Goal: Task Accomplishment & Management: Manage account settings

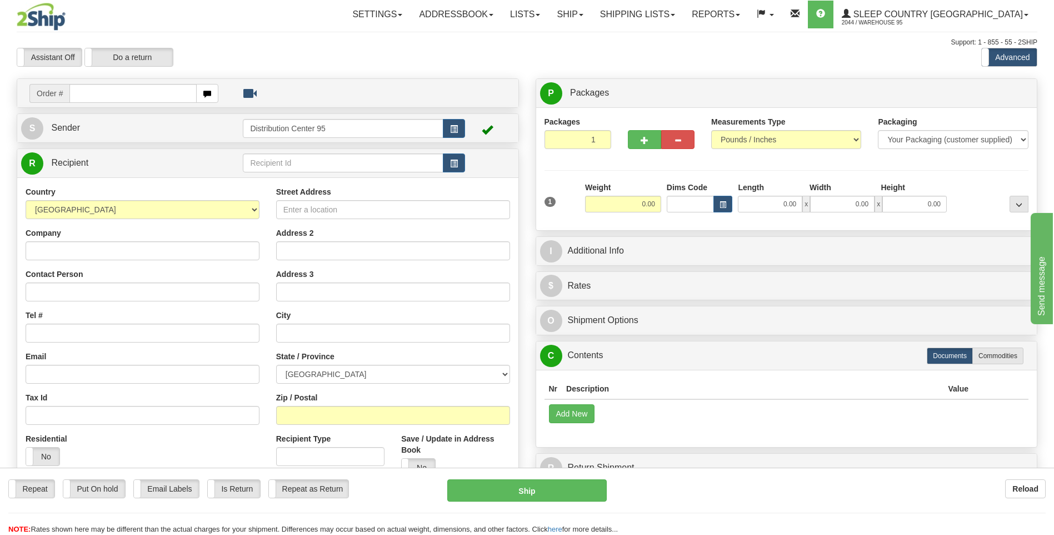
click at [103, 96] on input "text" at bounding box center [132, 93] width 127 height 19
type input "9000I067615"
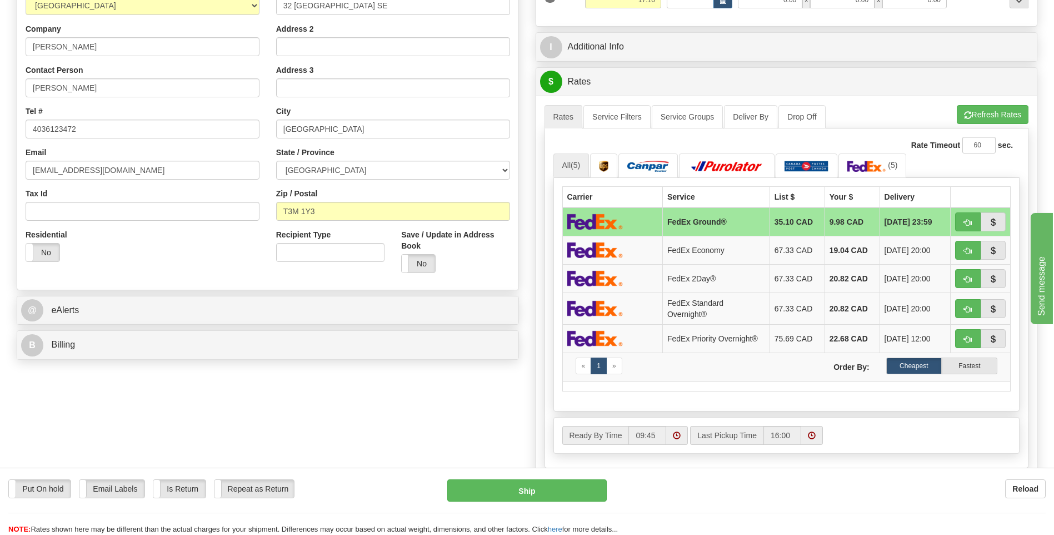
scroll to position [167, 0]
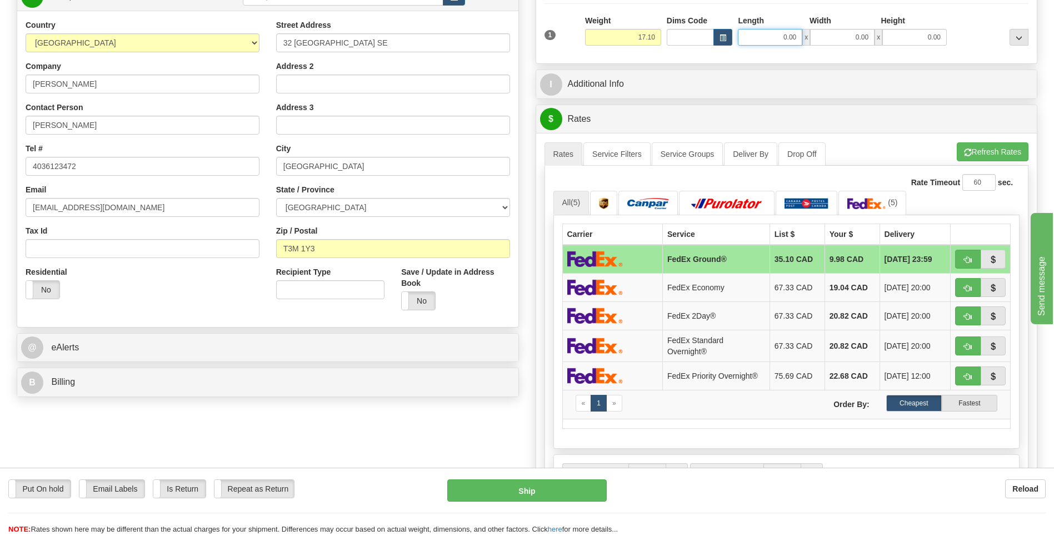
click at [761, 39] on input "0.00" at bounding box center [770, 37] width 64 height 17
type input "30.00"
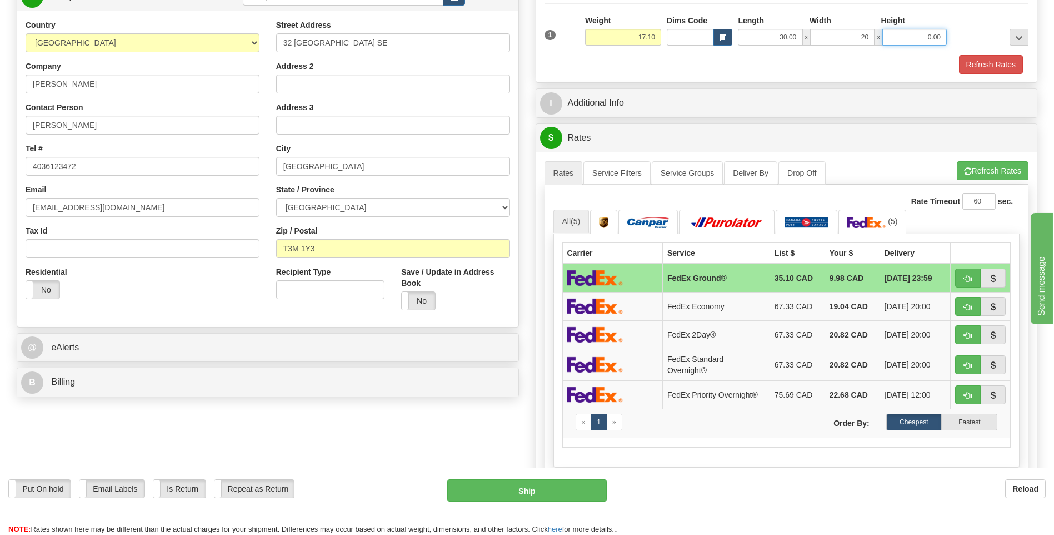
type input "20.00"
type input "12.00"
click at [982, 56] on button "Refresh Rates" at bounding box center [991, 64] width 64 height 19
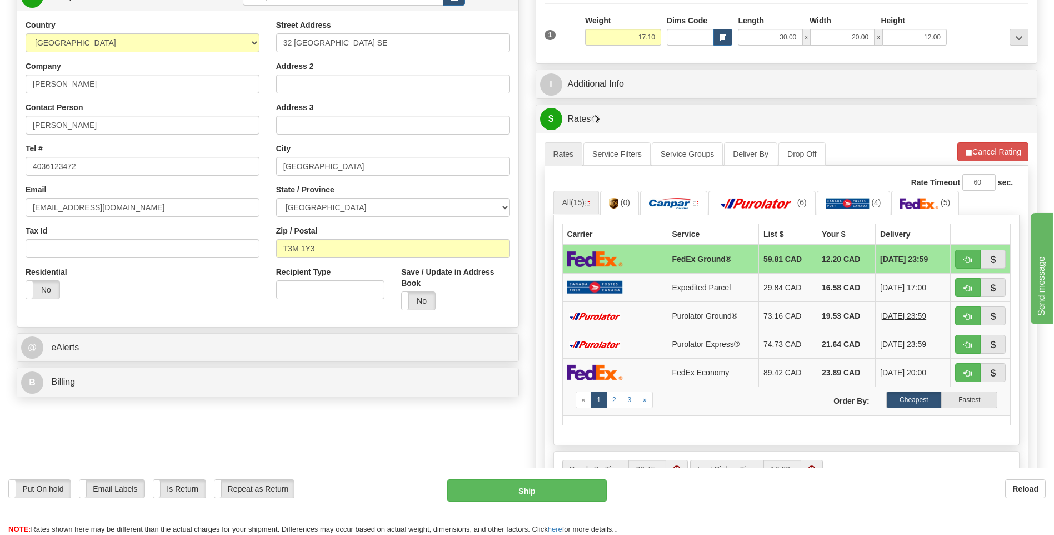
drag, startPoint x: 337, startPoint y: 416, endPoint x: 338, endPoint y: 422, distance: 5.8
click at [338, 421] on div "Order # 9000I067615 S Sender 95" at bounding box center [527, 350] width 1038 height 877
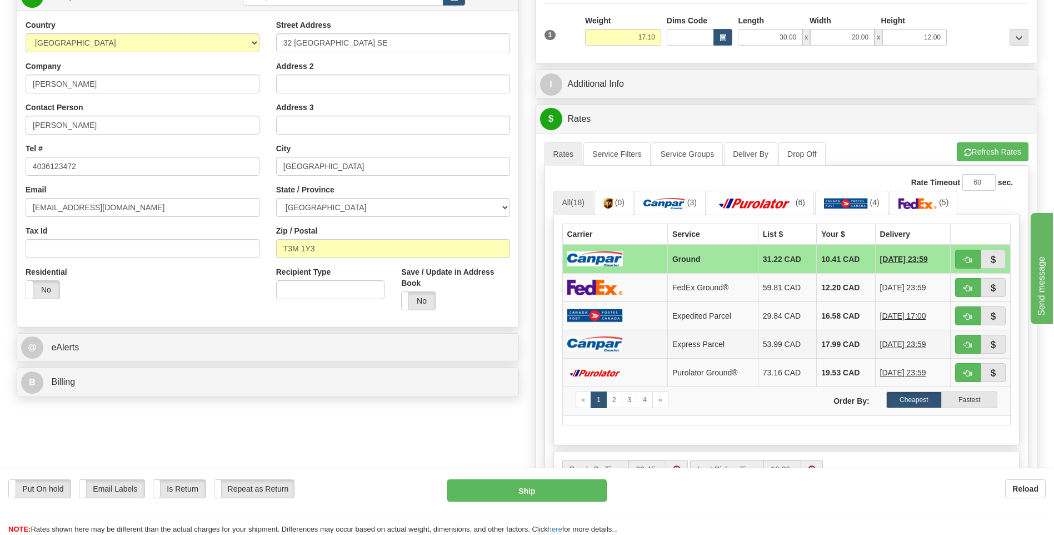
click at [643, 345] on td at bounding box center [614, 344] width 105 height 28
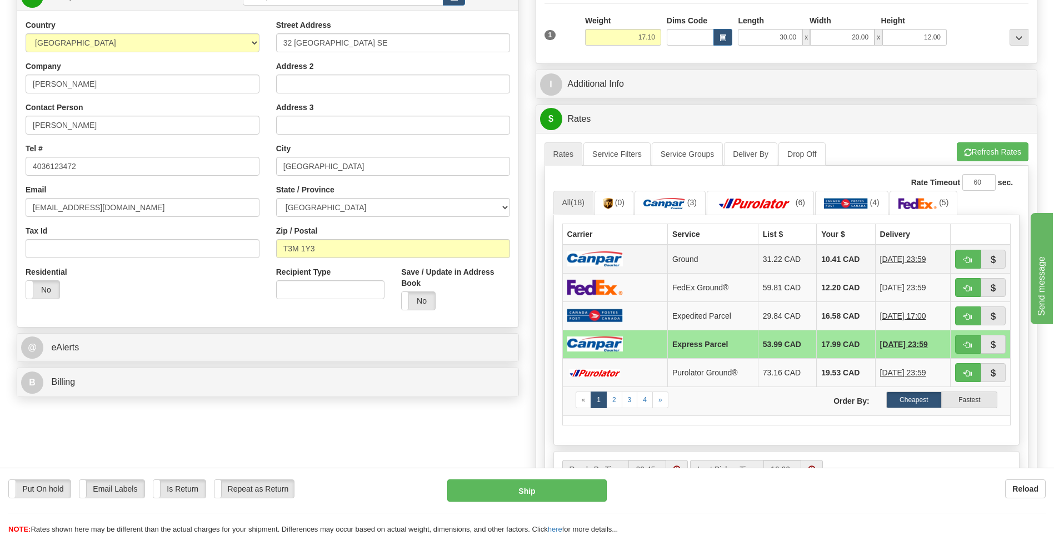
click at [639, 258] on td at bounding box center [614, 259] width 105 height 29
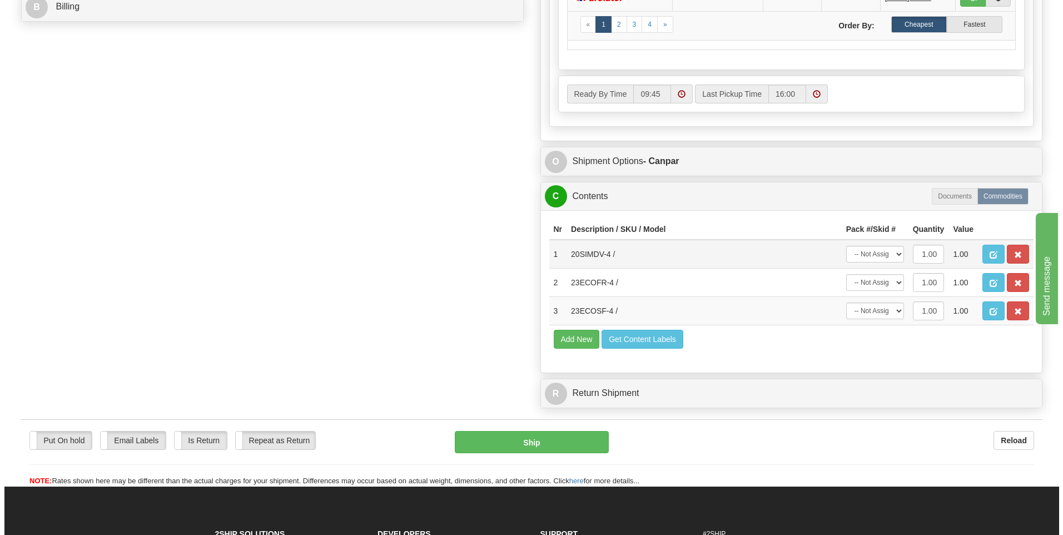
scroll to position [556, 0]
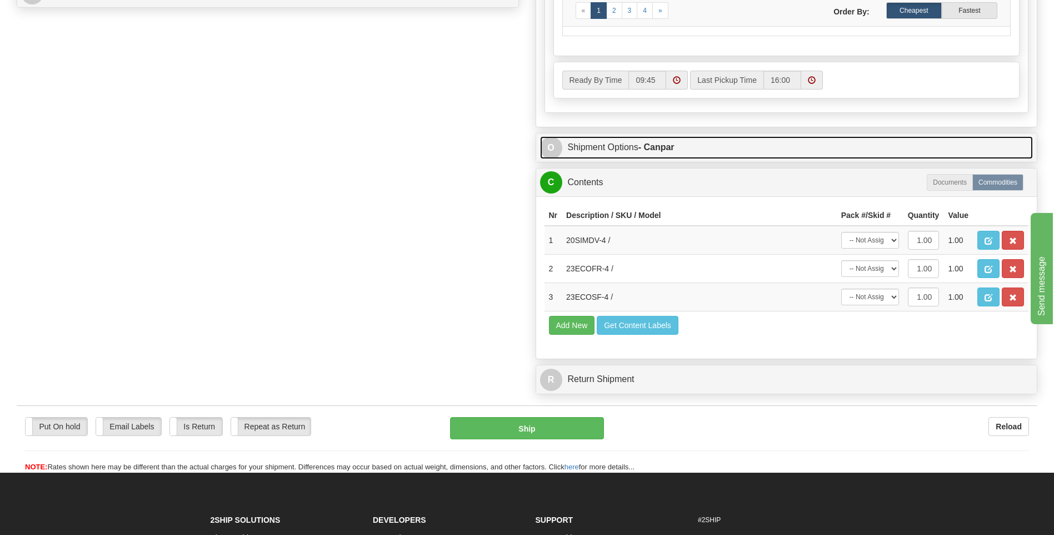
click at [606, 150] on link "O Shipment Options - Canpar" at bounding box center [787, 147] width 494 height 23
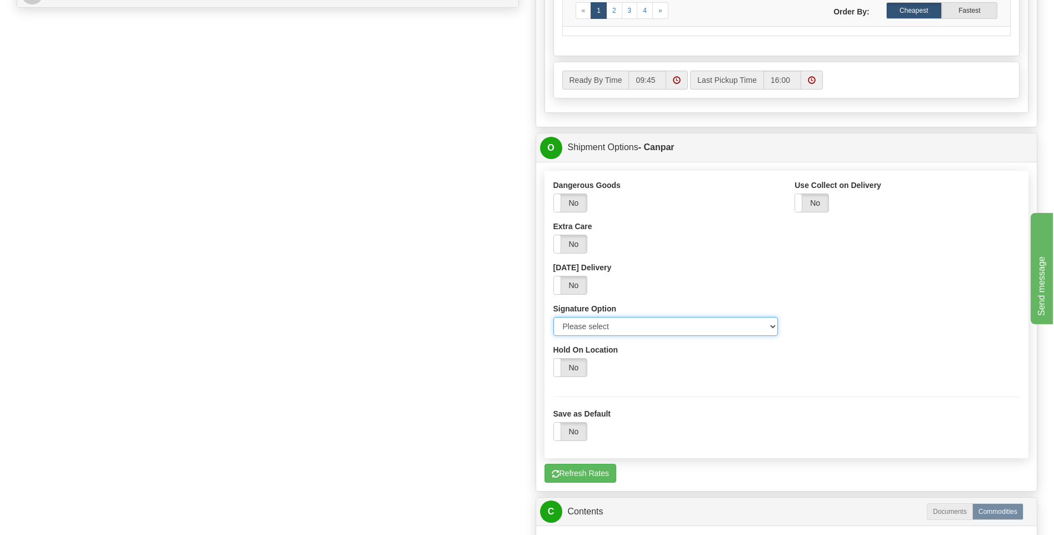
drag, startPoint x: 692, startPoint y: 325, endPoint x: 683, endPoint y: 331, distance: 11.0
click at [692, 325] on select "Please select No Signature Required Signature Required Adult Signature" at bounding box center [666, 326] width 225 height 19
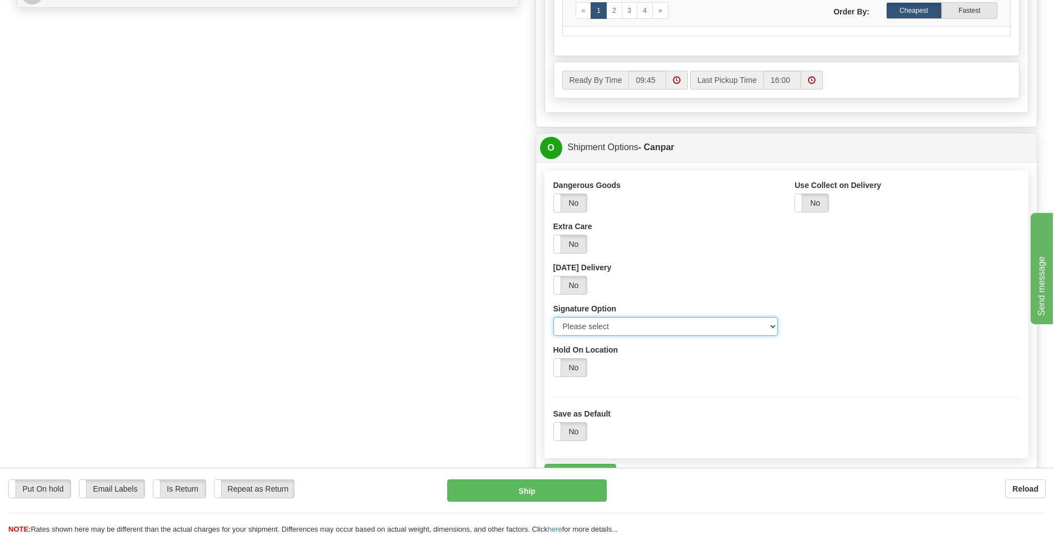
select select "2"
click at [554, 317] on select "Please select No Signature Required Signature Required Adult Signature" at bounding box center [666, 326] width 225 height 19
click at [503, 494] on button "Ship" at bounding box center [526, 490] width 159 height 22
type input "1"
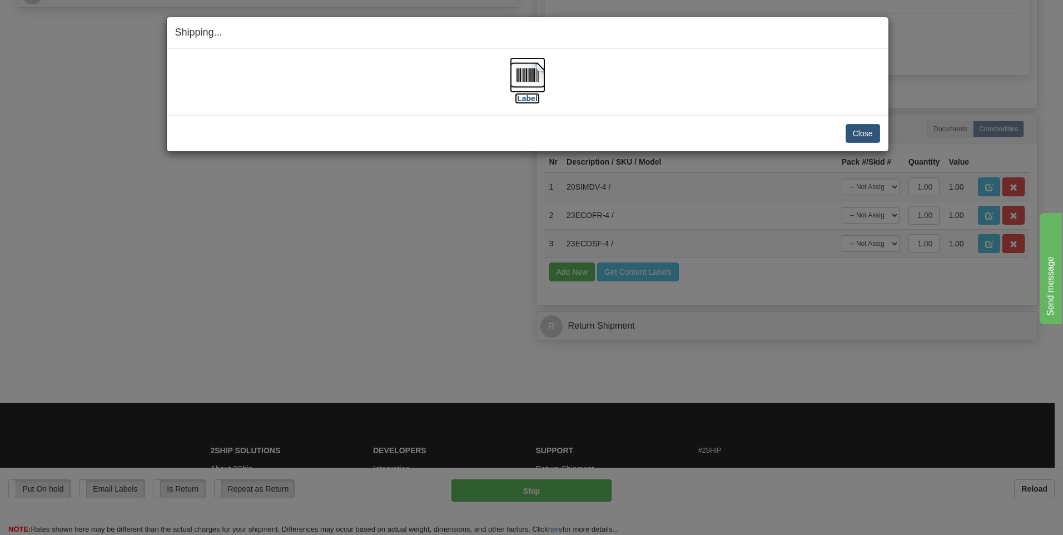
click at [522, 67] on img at bounding box center [528, 75] width 36 height 36
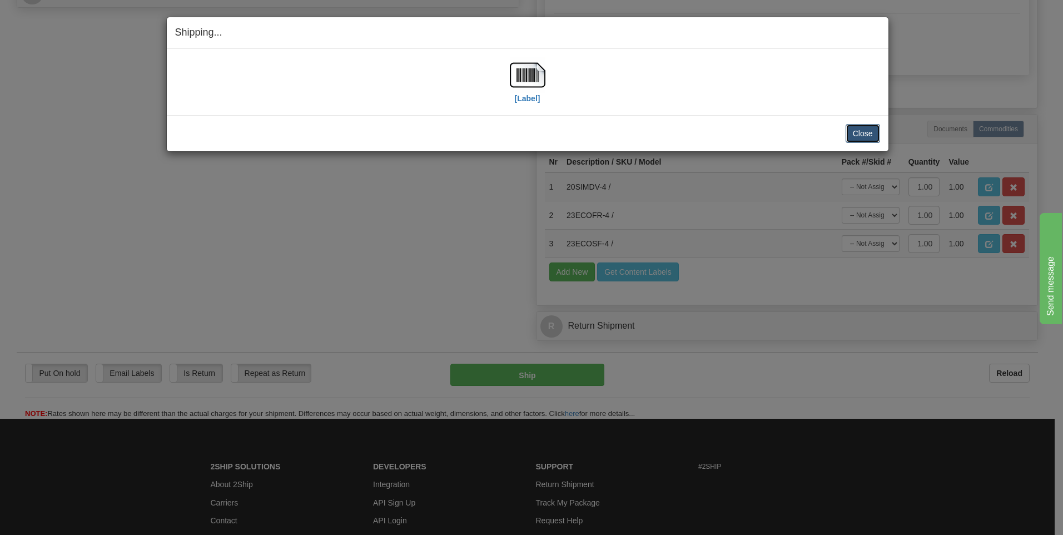
click at [858, 133] on button "Close" at bounding box center [862, 133] width 34 height 19
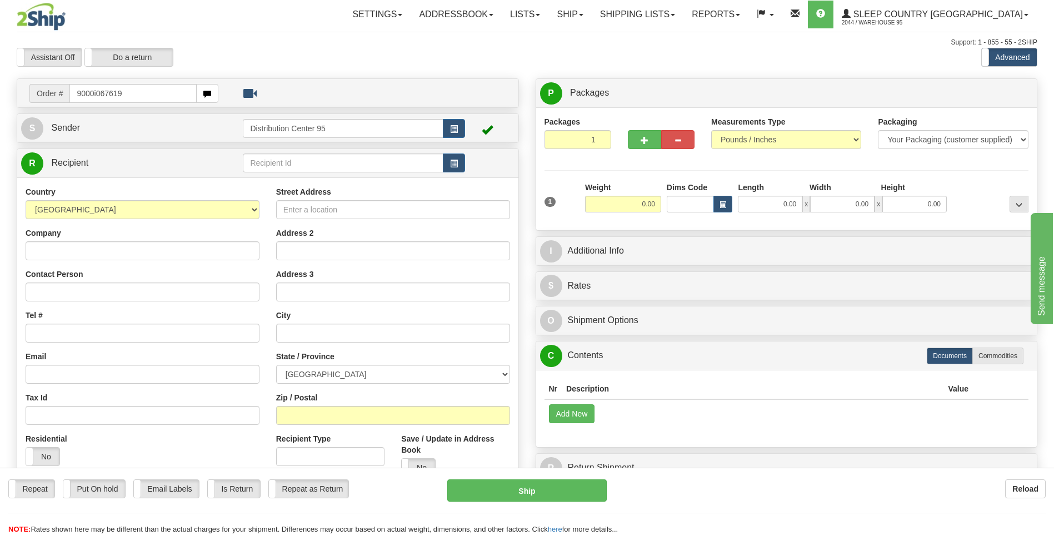
type input "9000i067619"
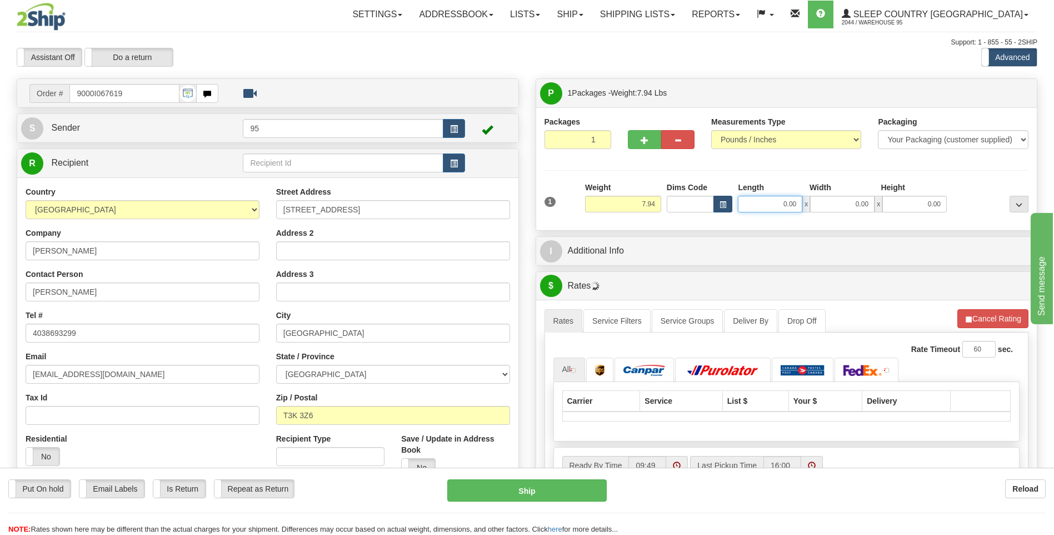
drag, startPoint x: 793, startPoint y: 205, endPoint x: 730, endPoint y: 204, distance: 62.8
click at [730, 204] on div "Dims Code Length Width Height x" at bounding box center [807, 197] width 286 height 31
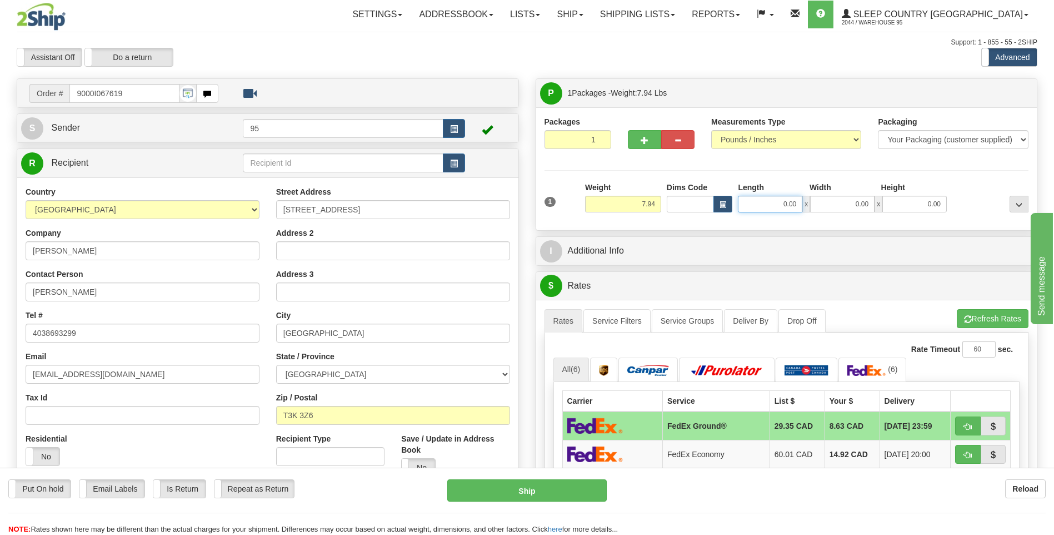
drag, startPoint x: 797, startPoint y: 201, endPoint x: 703, endPoint y: 207, distance: 94.1
click at [703, 207] on div "Dims Code Length Width Height x" at bounding box center [807, 197] width 286 height 31
type input "19.00"
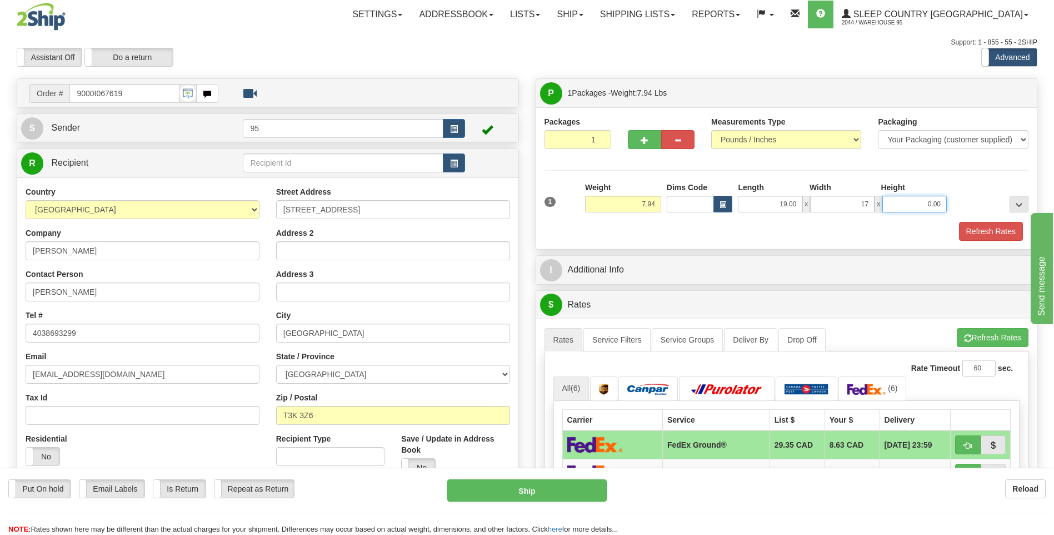
type input "17.00"
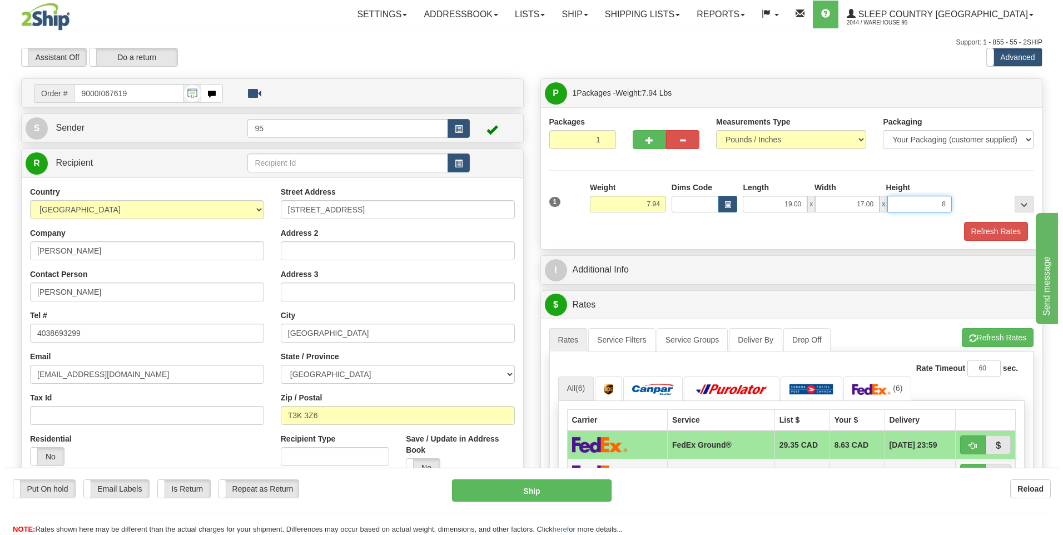
scroll to position [111, 0]
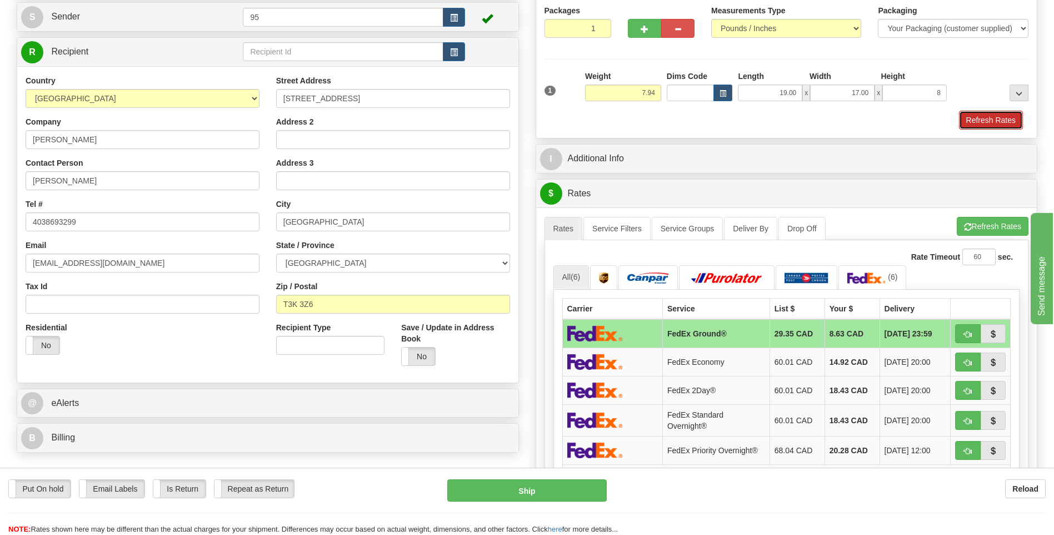
type input "8.00"
click at [979, 122] on button "Refresh Rates" at bounding box center [991, 120] width 64 height 19
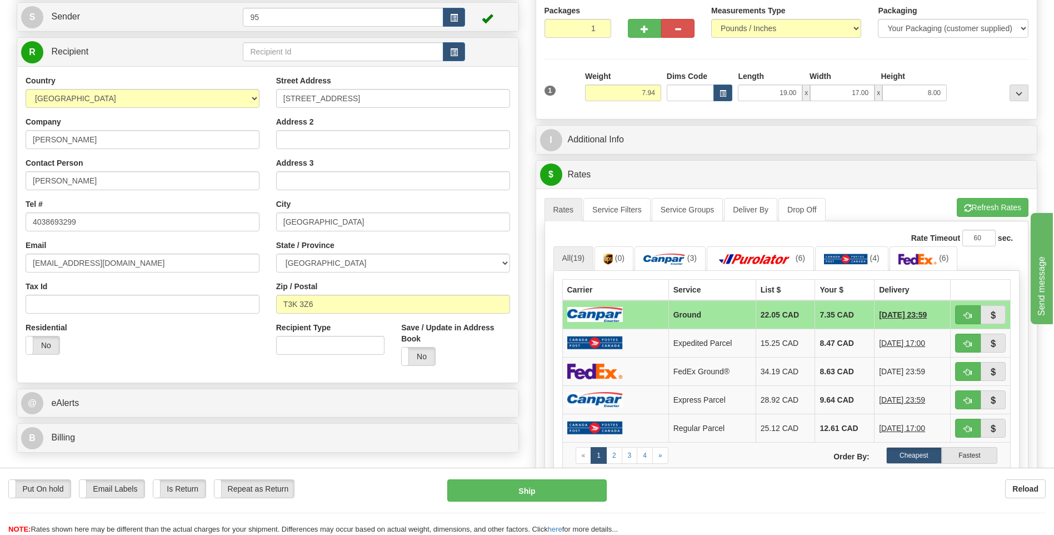
click at [685, 315] on td "Ground" at bounding box center [712, 314] width 87 height 29
click at [517, 491] on button "Ship" at bounding box center [526, 490] width 159 height 22
type input "1"
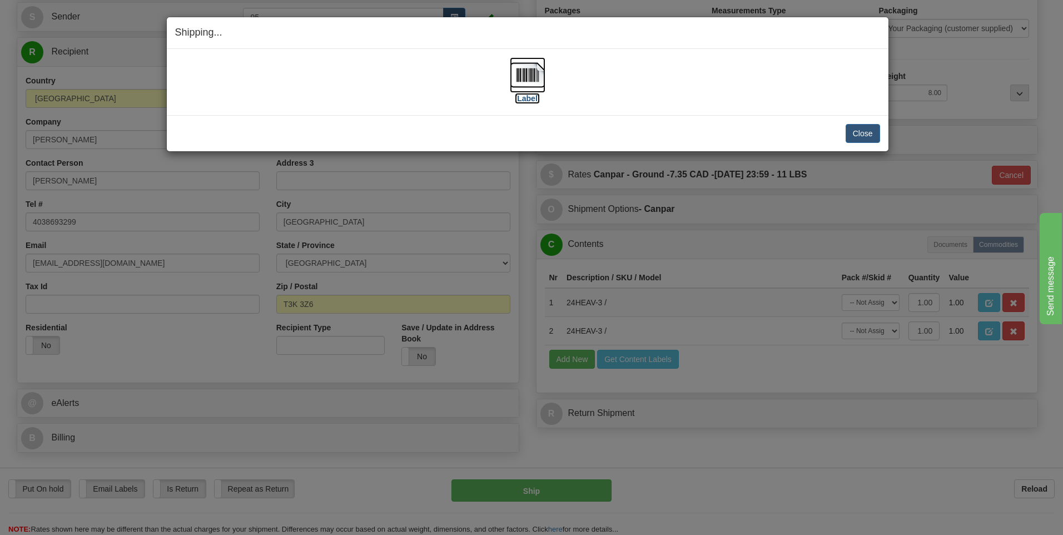
click at [532, 73] on img at bounding box center [528, 75] width 36 height 36
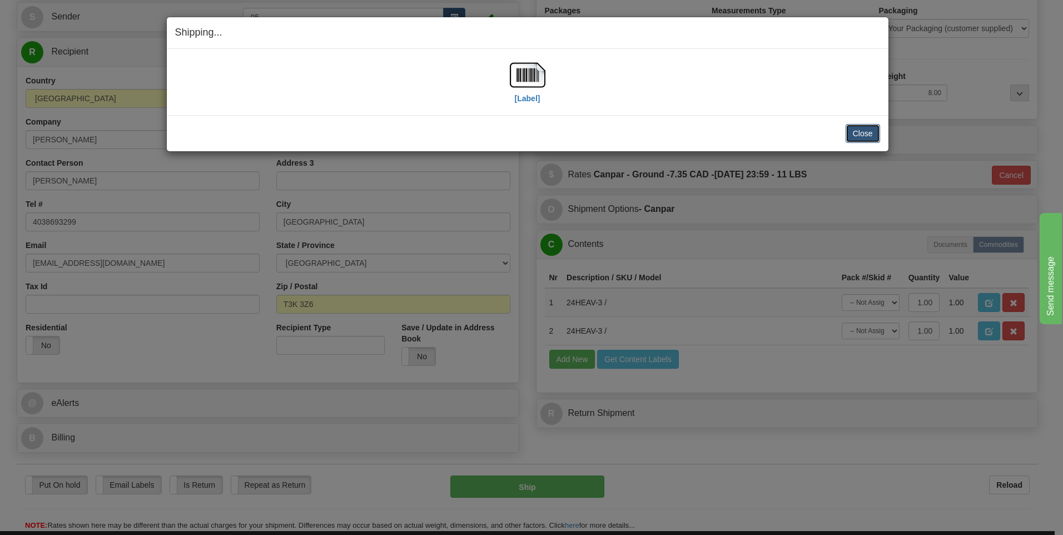
click at [862, 133] on button "Close" at bounding box center [862, 133] width 34 height 19
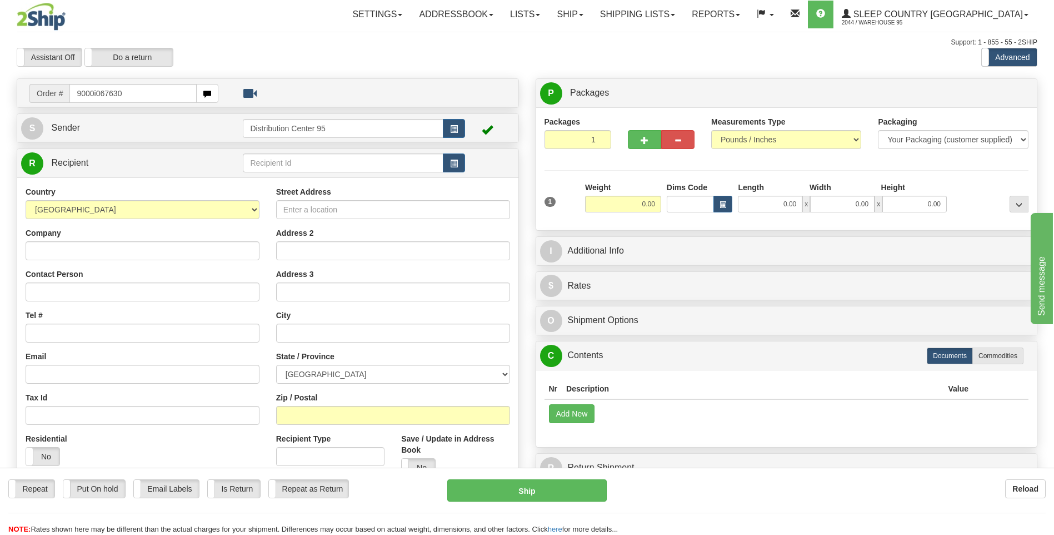
type input "9000i067630"
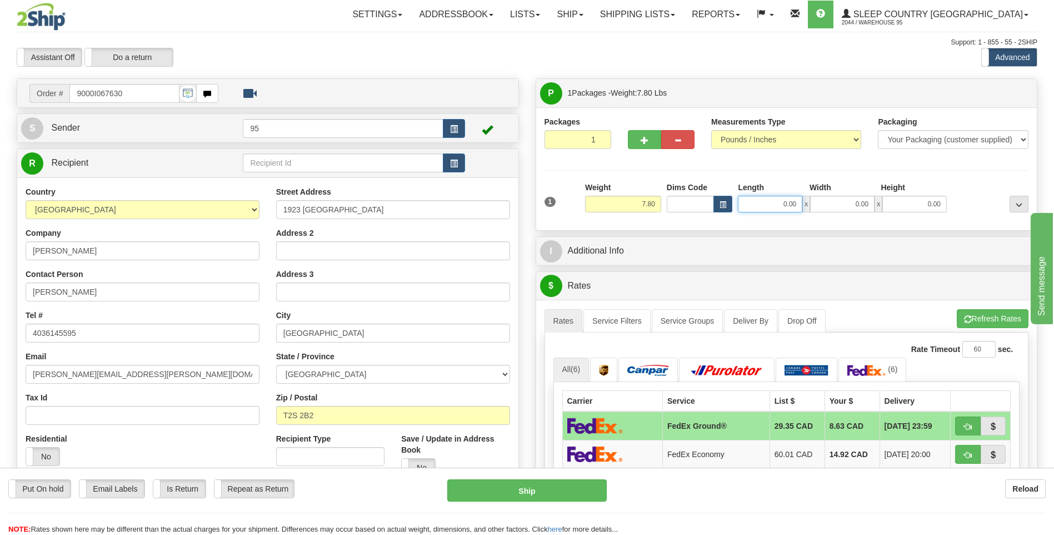
drag, startPoint x: 801, startPoint y: 205, endPoint x: 610, endPoint y: 191, distance: 191.7
click at [610, 191] on div "1 Weight 7.80 Dims Code 0.00" at bounding box center [787, 201] width 490 height 39
type input "29.00"
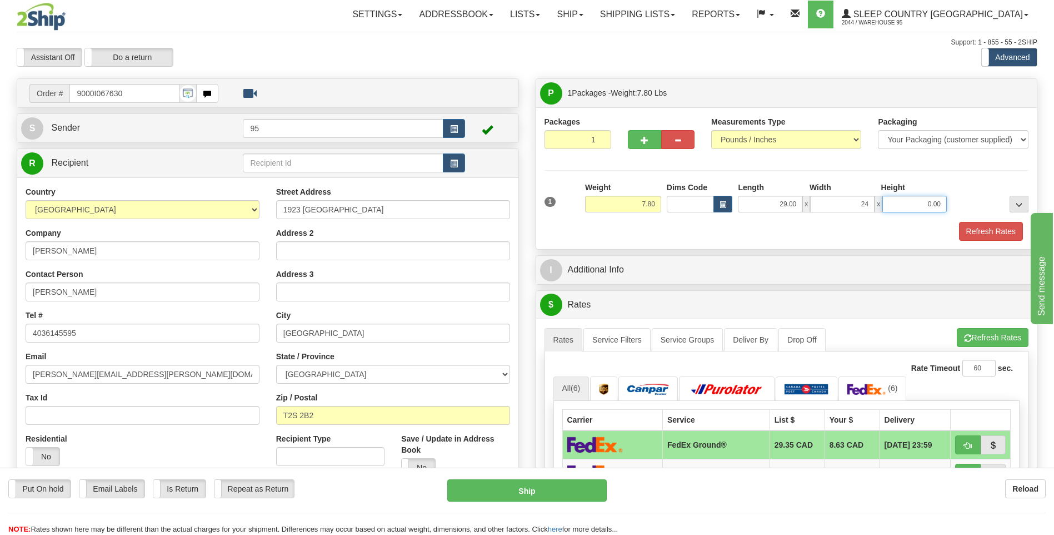
type input "24.00"
type input "7.00"
click at [983, 229] on button "Refresh Rates" at bounding box center [991, 231] width 64 height 19
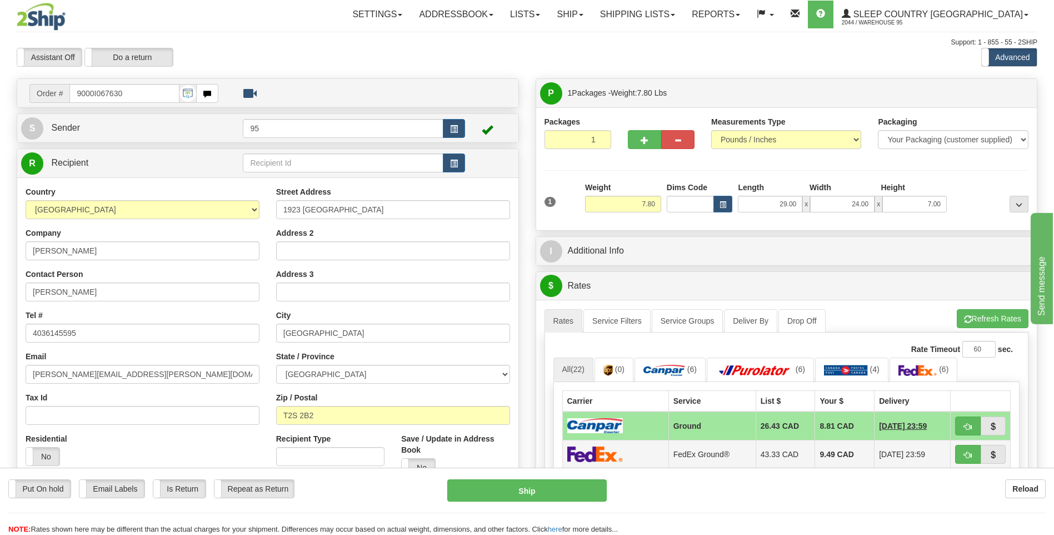
drag, startPoint x: 634, startPoint y: 424, endPoint x: 567, endPoint y: 453, distance: 72.2
click at [632, 424] on td at bounding box center [615, 425] width 106 height 29
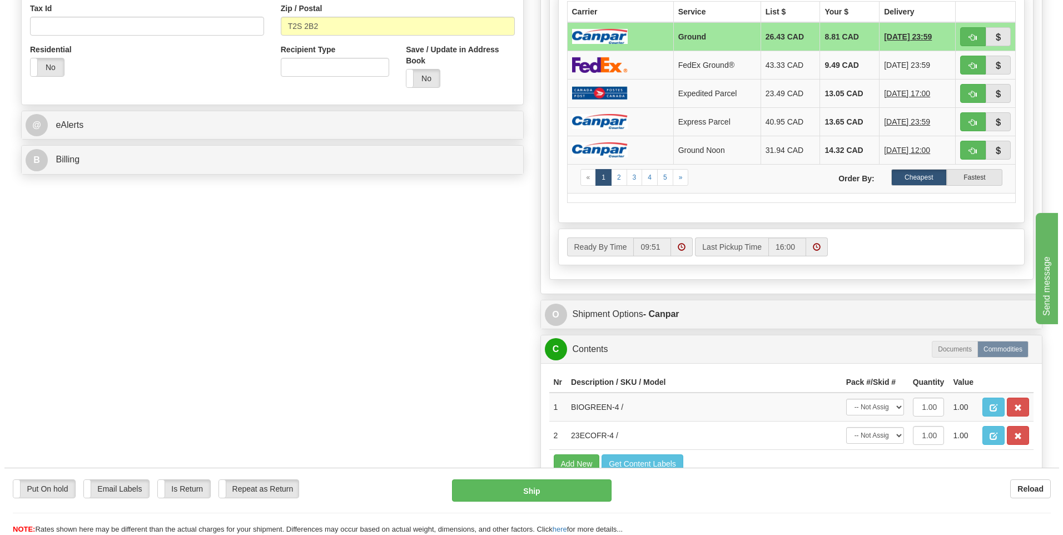
scroll to position [445, 0]
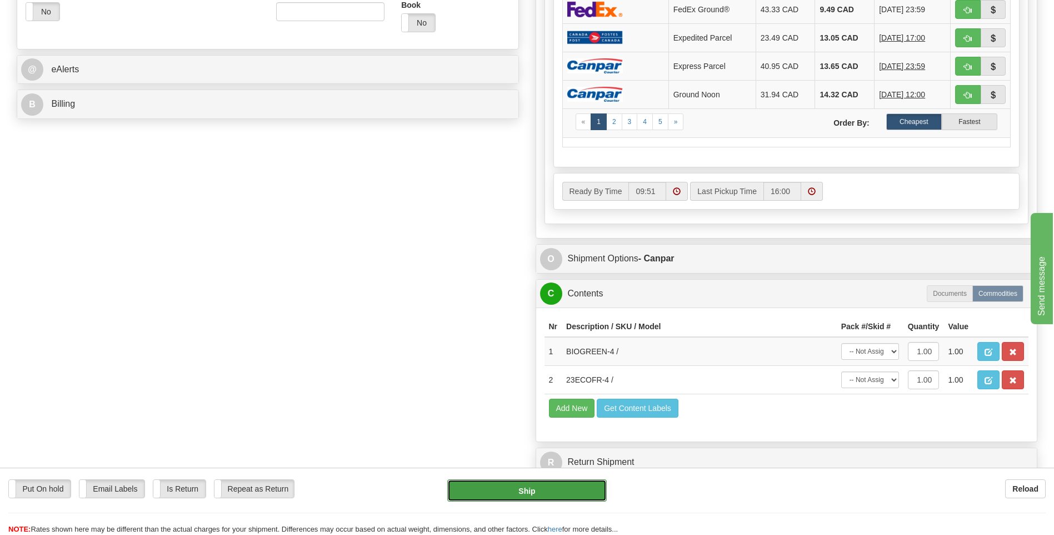
click at [517, 485] on button "Ship" at bounding box center [526, 490] width 159 height 22
type input "1"
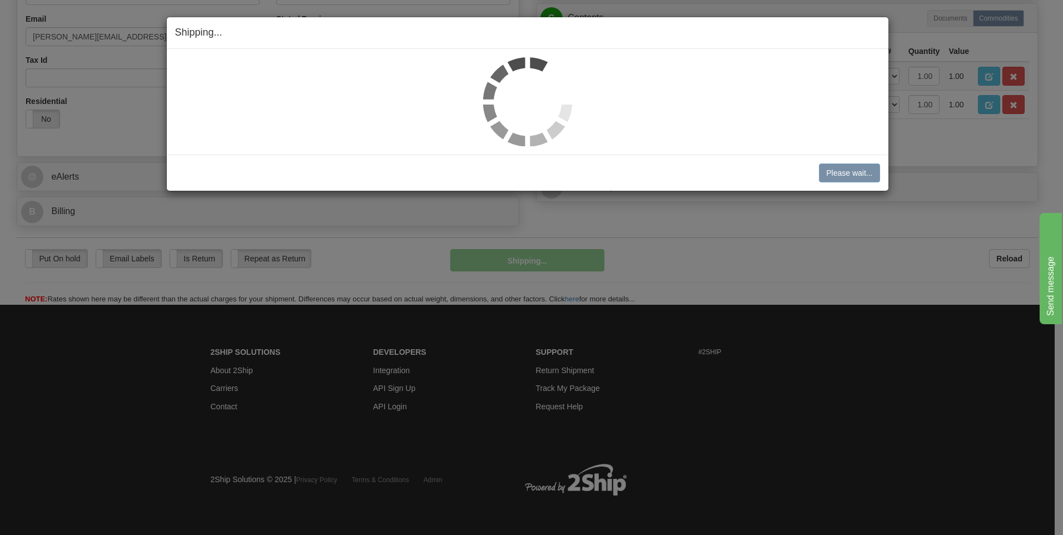
scroll to position [338, 0]
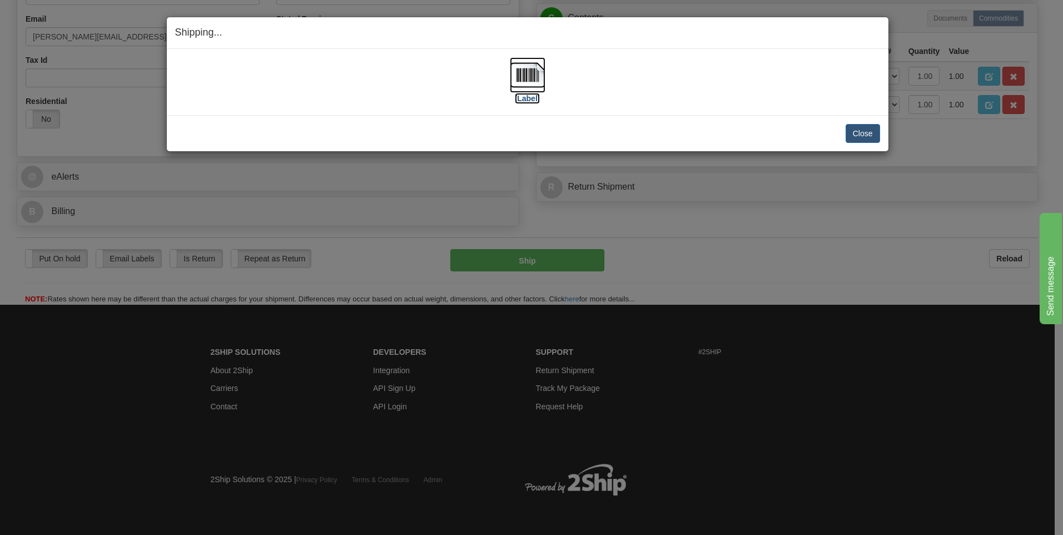
click at [534, 76] on img at bounding box center [528, 75] width 36 height 36
click at [869, 139] on button "Close" at bounding box center [862, 133] width 34 height 19
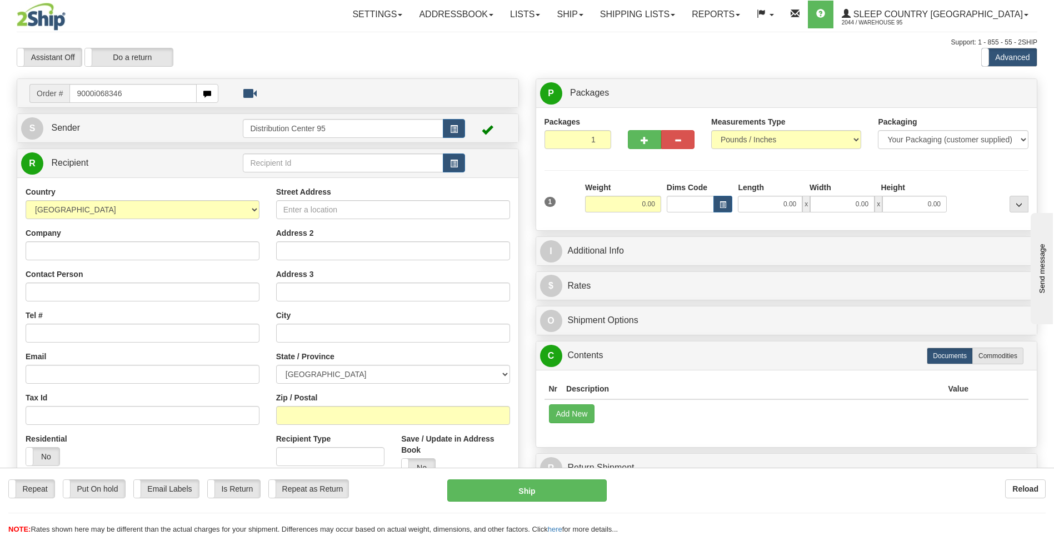
type input "9000i068346"
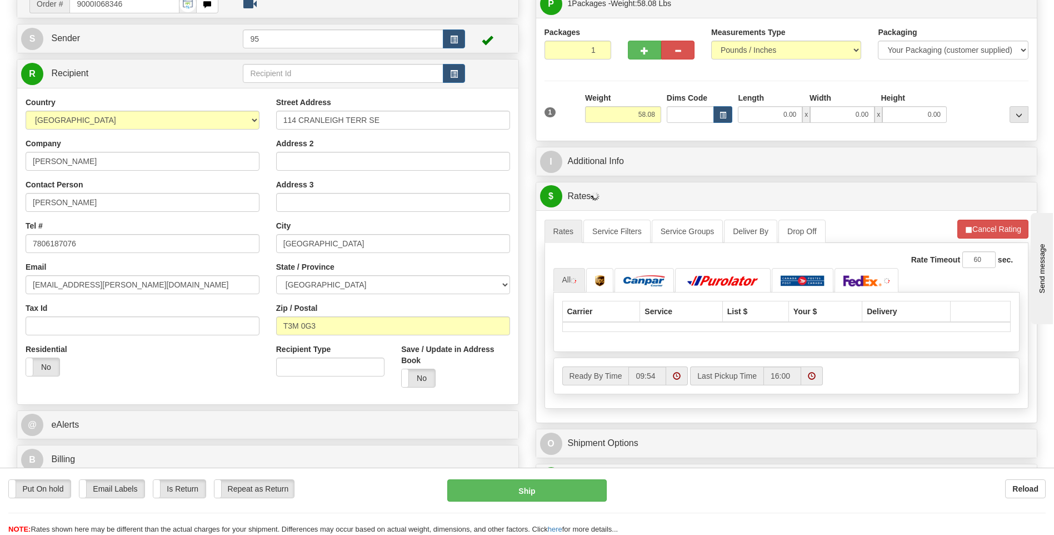
scroll to position [445, 0]
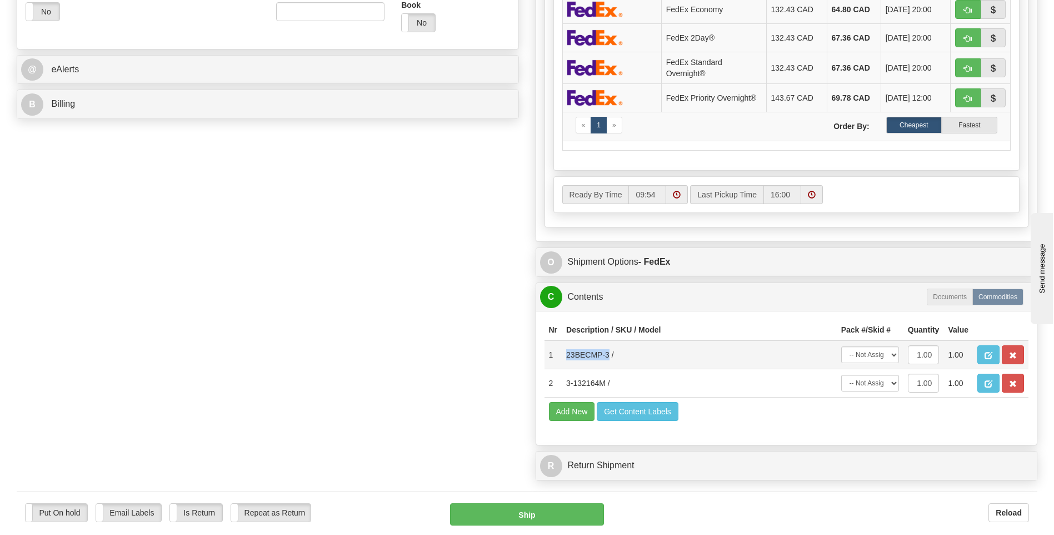
drag, startPoint x: 609, startPoint y: 354, endPoint x: 566, endPoint y: 352, distance: 42.3
click at [566, 352] on td "23BECMP-3 /" at bounding box center [699, 354] width 275 height 29
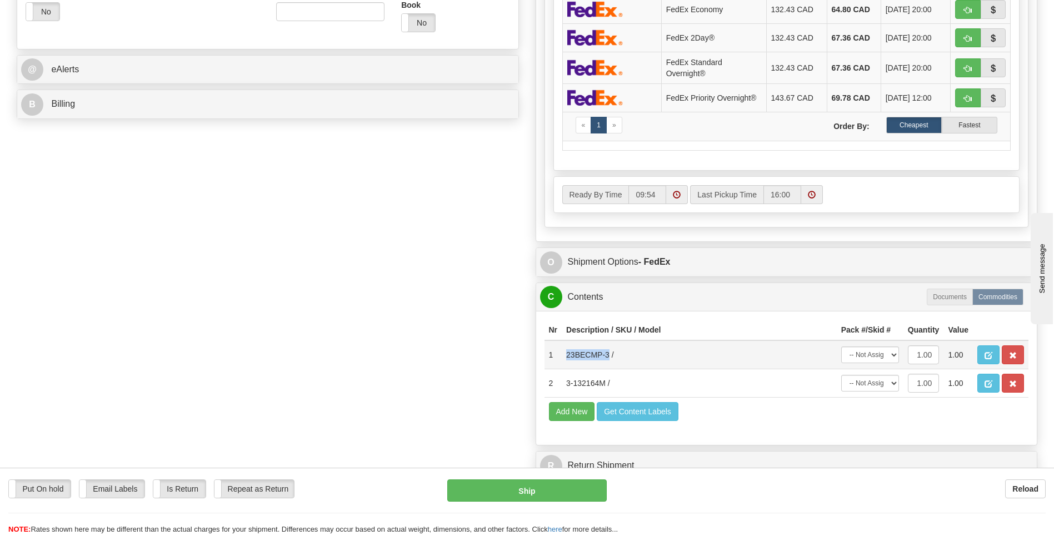
copy td "23BECMP-3"
drag, startPoint x: 944, startPoint y: 430, endPoint x: 940, endPoint y: 425, distance: 6.3
click at [944, 430] on div "Nr Description / SKU / Model Pack #/Skid # Quantity Value 1 23BECMP-3 / -- Not …" at bounding box center [786, 378] width 501 height 134
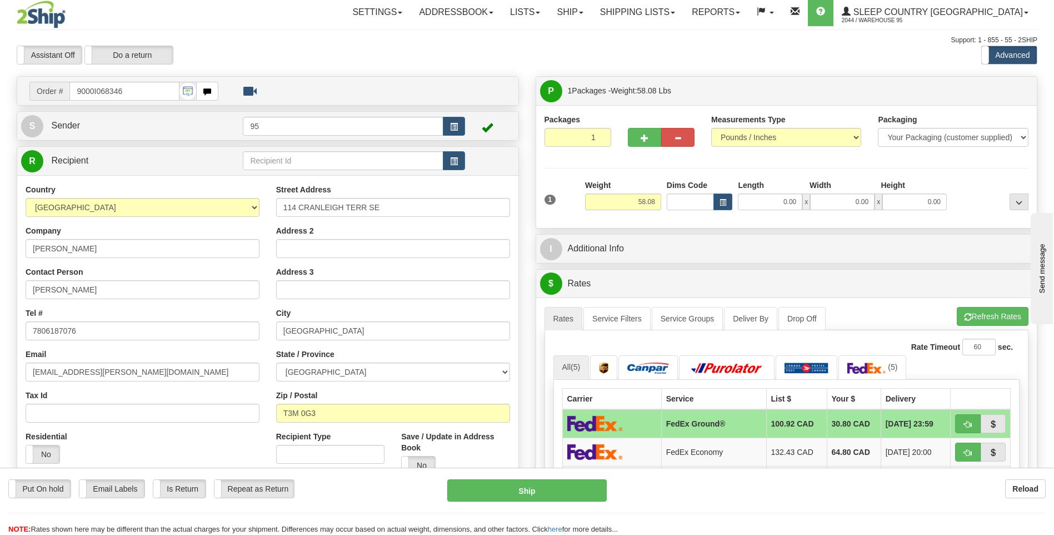
scroll to position [0, 0]
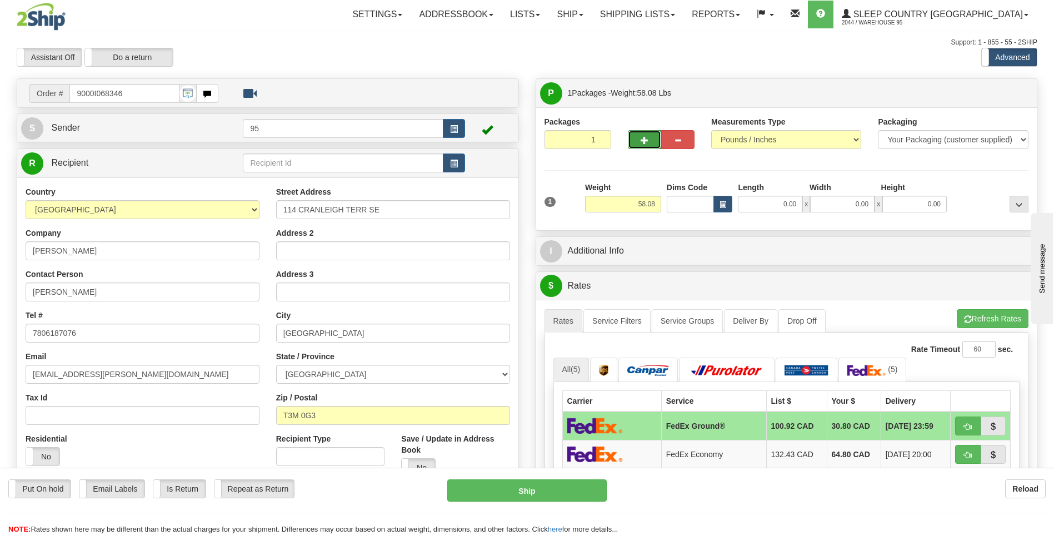
click at [648, 137] on span "button" at bounding box center [645, 140] width 8 height 7
radio input "true"
type input "2"
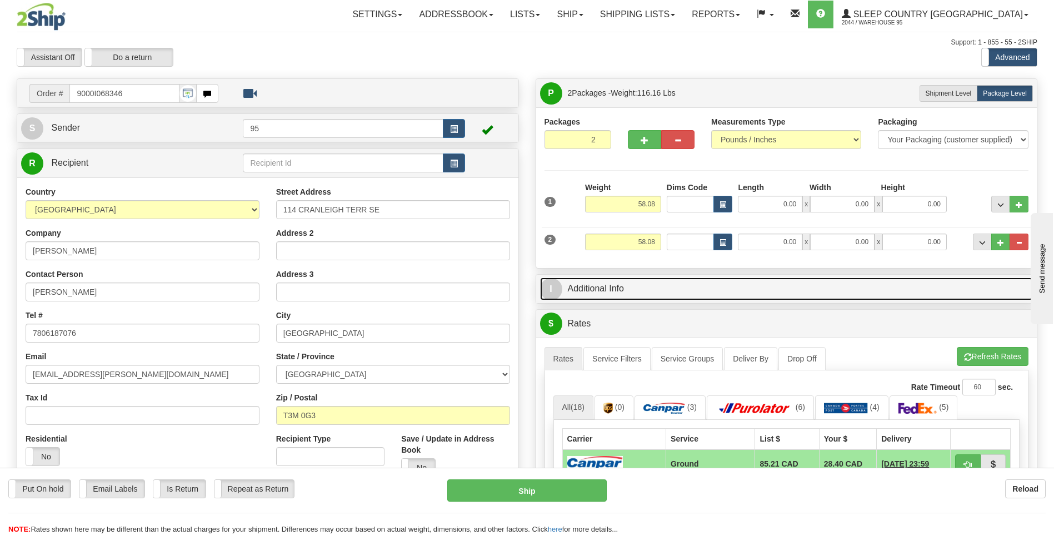
click at [921, 279] on link "I Additional Info" at bounding box center [787, 288] width 494 height 23
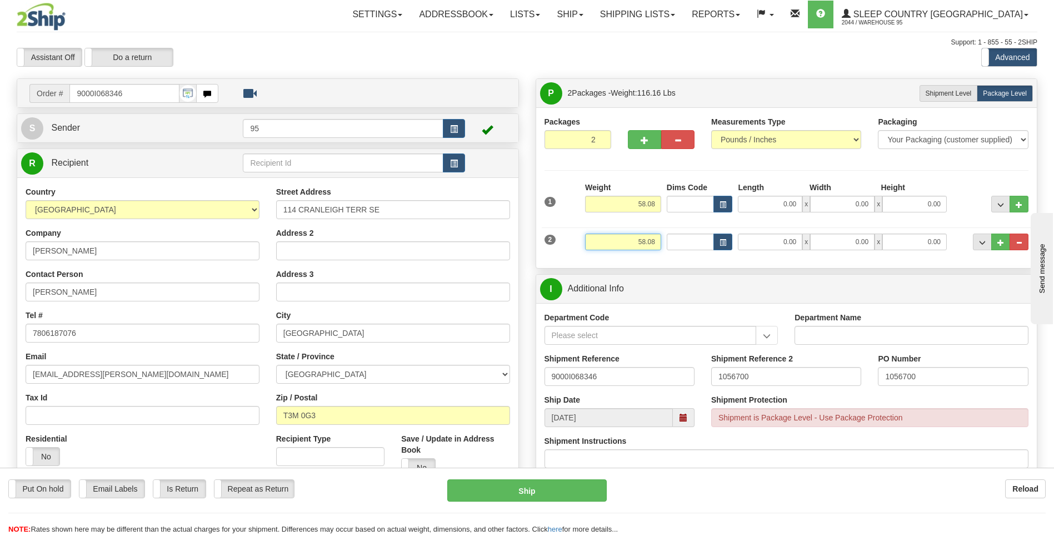
drag, startPoint x: 659, startPoint y: 242, endPoint x: 583, endPoint y: 246, distance: 75.7
click at [583, 246] on div "Weight 58.08" at bounding box center [624, 245] width 82 height 25
paste input "3.40"
type input "3.40"
click at [702, 506] on div "Put On hold Put On hold Email Labels Email Labels Edit Is Return Is Return Repe…" at bounding box center [527, 507] width 1054 height 56
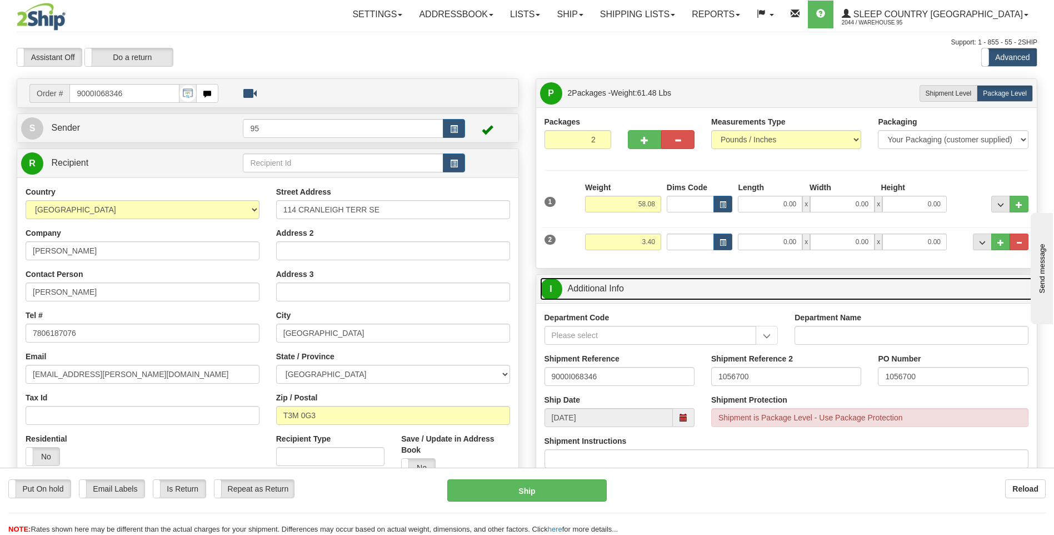
click at [887, 285] on link "I Additional Info" at bounding box center [787, 288] width 494 height 23
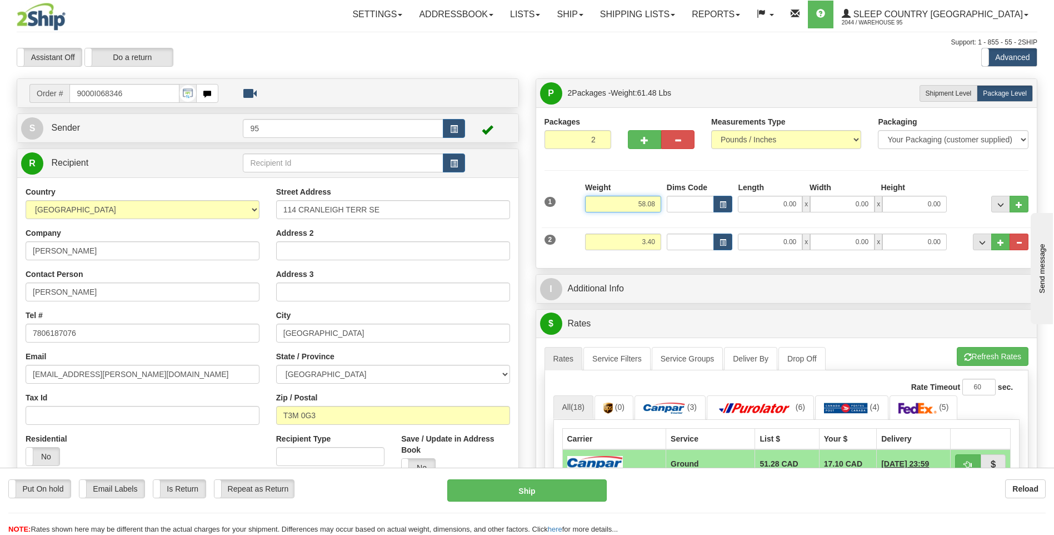
drag, startPoint x: 657, startPoint y: 203, endPoint x: 582, endPoint y: 205, distance: 75.0
click at [583, 205] on div "Weight 58.08" at bounding box center [624, 201] width 82 height 39
type input "54.50"
click at [989, 357] on li "Refresh Rates Cancel Rating" at bounding box center [993, 356] width 72 height 19
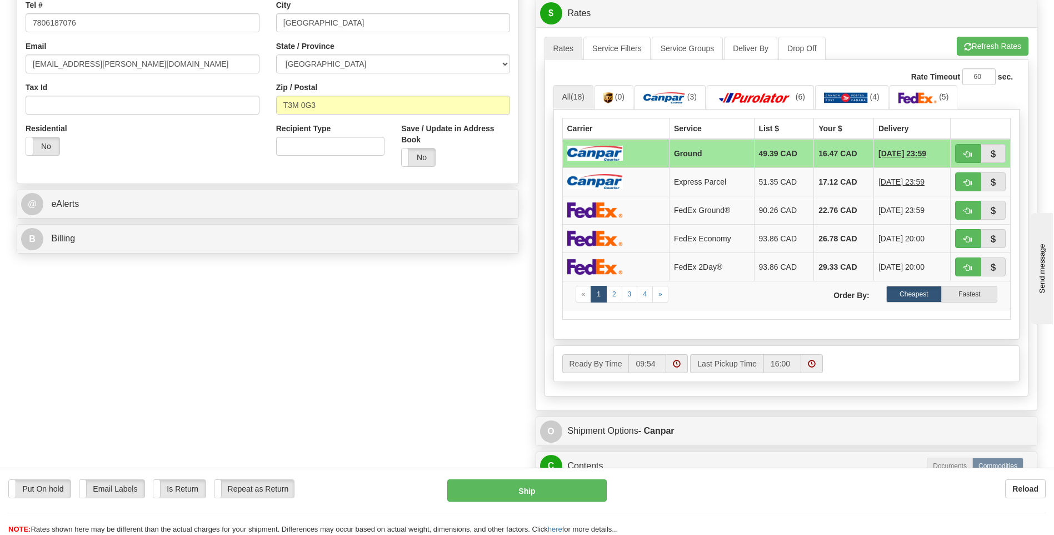
scroll to position [445, 0]
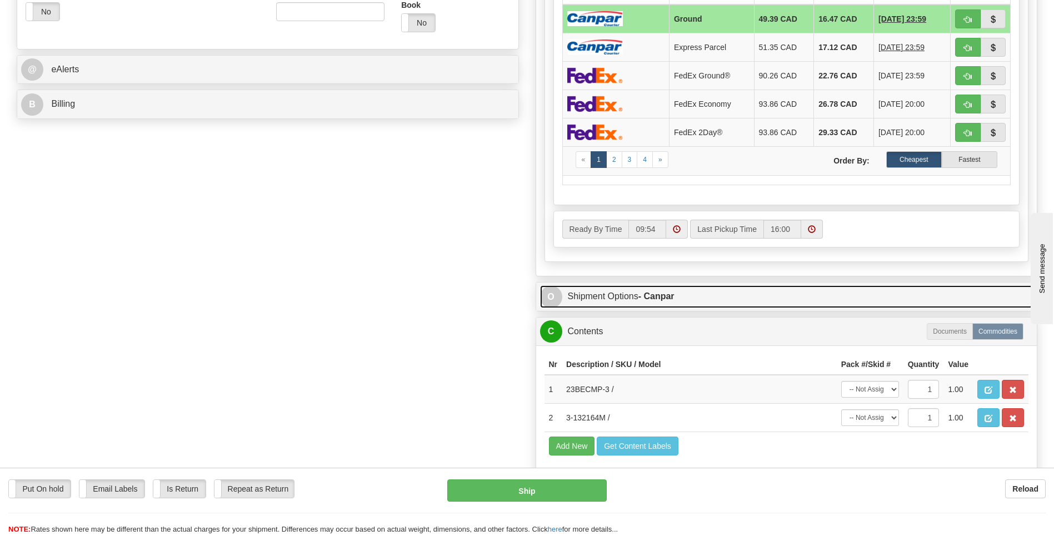
click at [590, 290] on link "O Shipment Options - Canpar" at bounding box center [787, 296] width 494 height 23
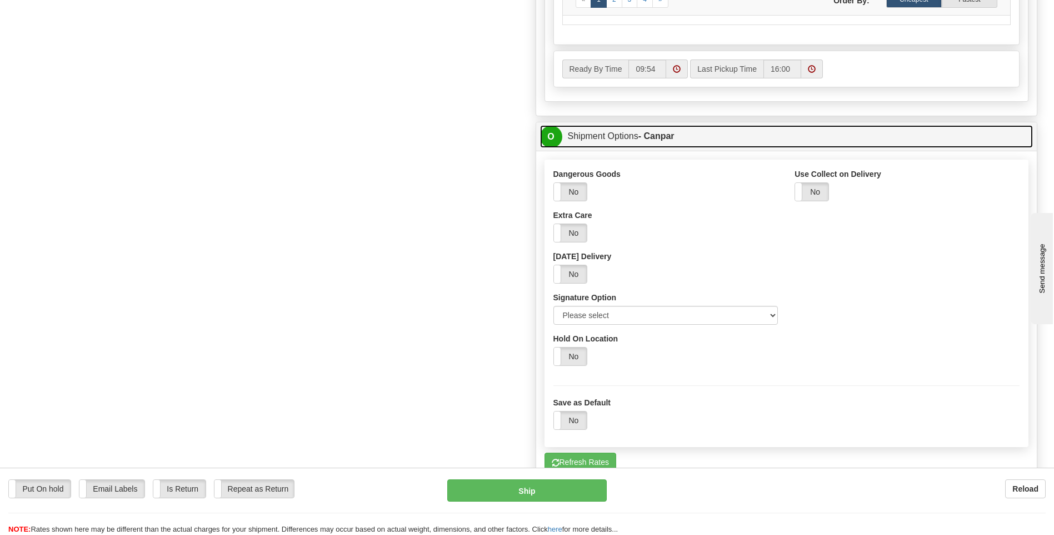
scroll to position [611, 0]
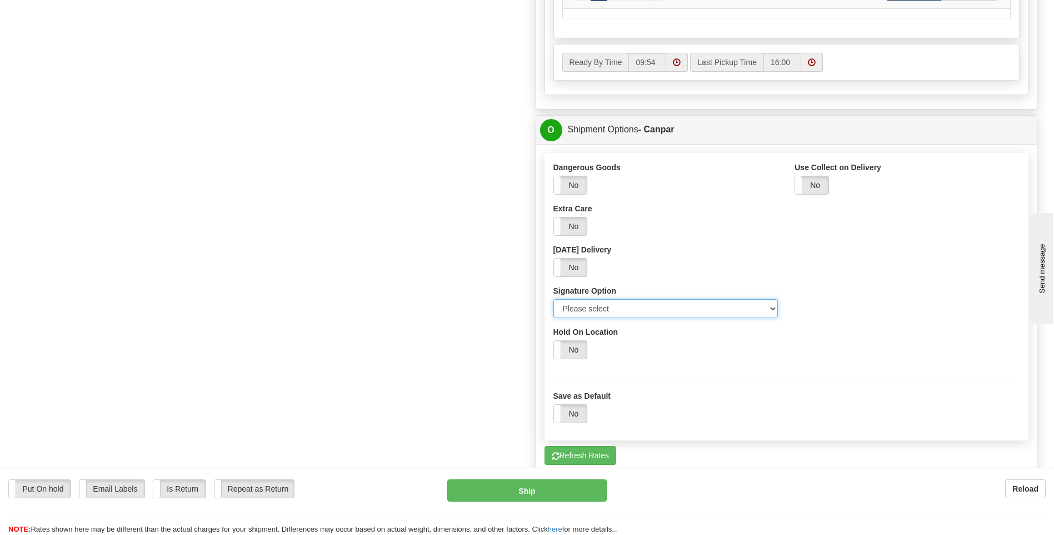
drag, startPoint x: 770, startPoint y: 307, endPoint x: 762, endPoint y: 308, distance: 8.4
click at [770, 307] on select "Please select No Signature Required Signature Required Adult Signature" at bounding box center [666, 308] width 225 height 19
select select "2"
click at [554, 299] on select "Please select No Signature Required Signature Required Adult Signature" at bounding box center [666, 308] width 225 height 19
click at [880, 256] on div "Dangerous Goods Yes No Extra Care Yes No Saturday Delivery Yes No Signature Opt…" at bounding box center [787, 265] width 484 height 206
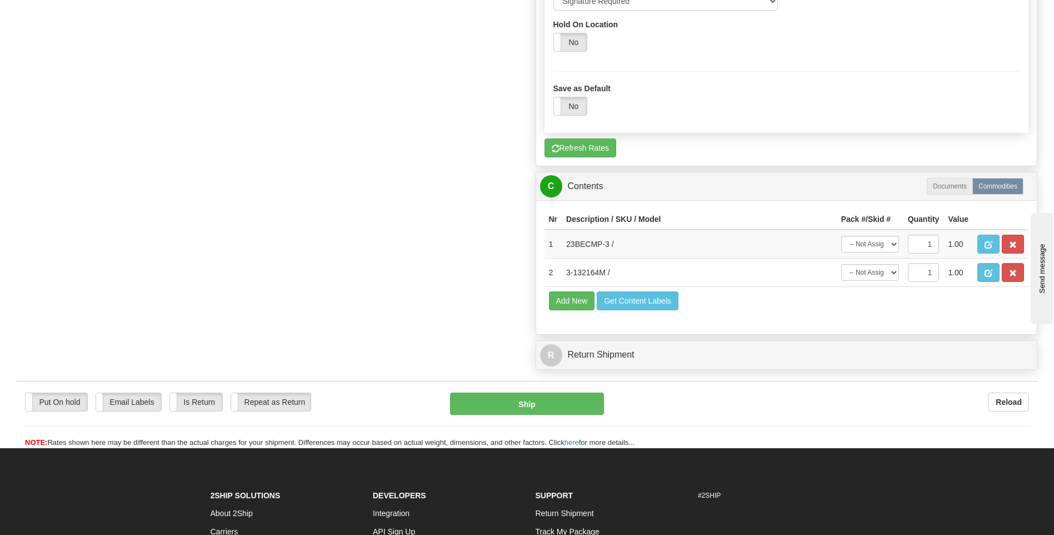
scroll to position [1047, 0]
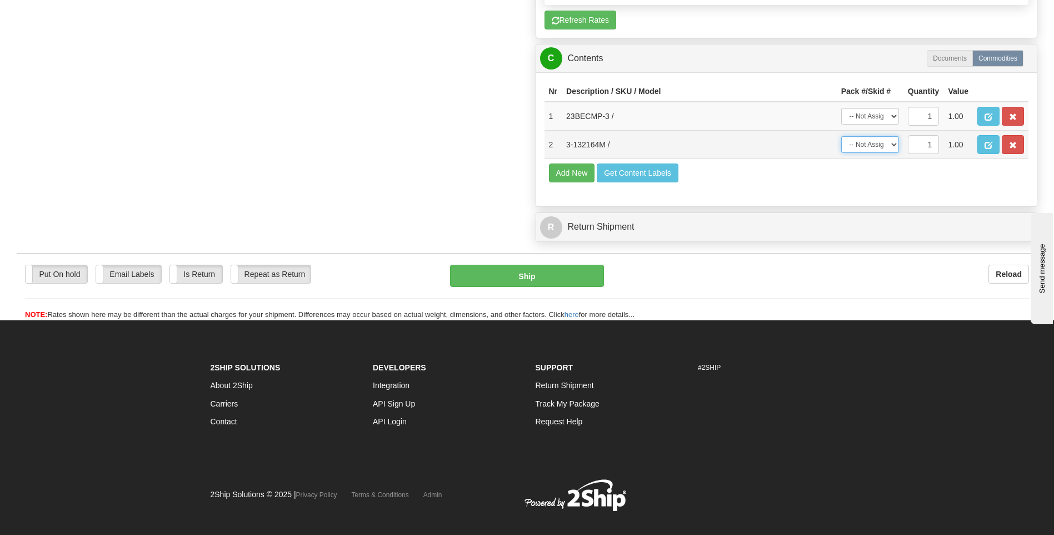
click at [894, 147] on select "-- Not Assigned -- Package 1 Package 2" at bounding box center [871, 144] width 58 height 17
select select "0"
click at [842, 136] on select "-- Not Assigned -- Package 1 Package 2" at bounding box center [871, 144] width 58 height 17
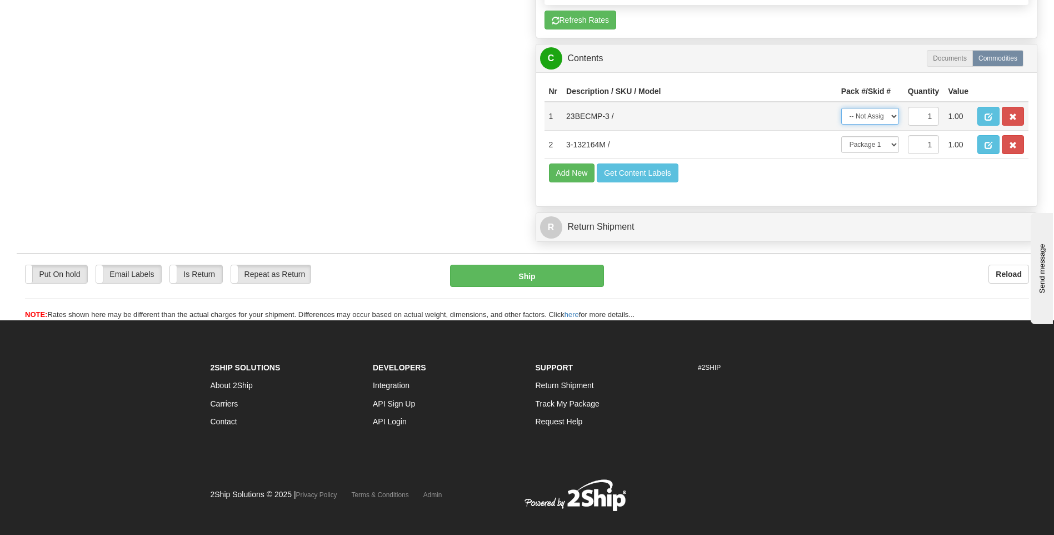
click at [897, 113] on select "-- Not Assigned -- Package 1 Package 2" at bounding box center [871, 116] width 58 height 17
select select "1"
click at [842, 108] on select "-- Not Assigned -- Package 1 Package 2" at bounding box center [871, 116] width 58 height 17
click at [506, 278] on button "Ship" at bounding box center [526, 276] width 153 height 22
type input "1"
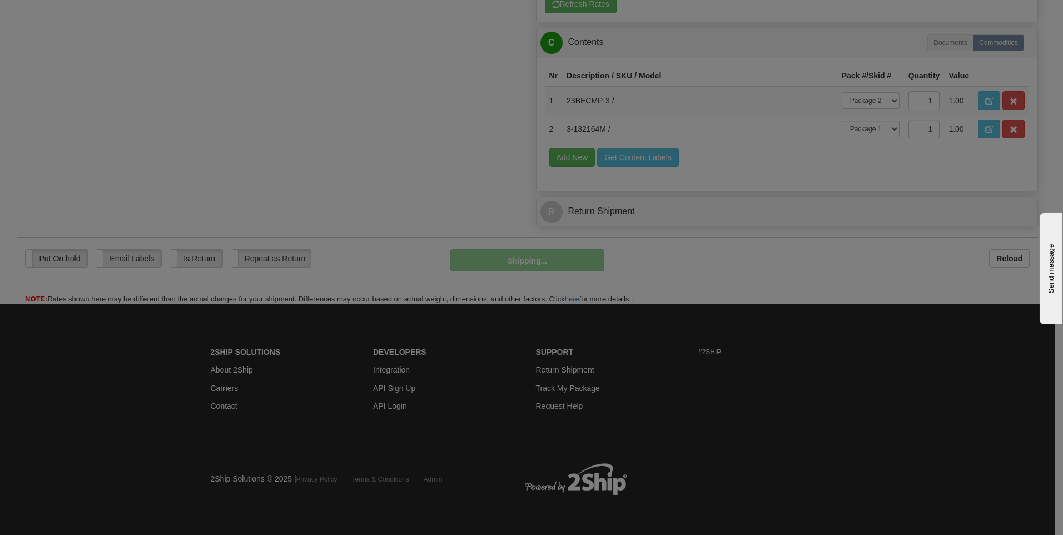
scroll to position [664, 0]
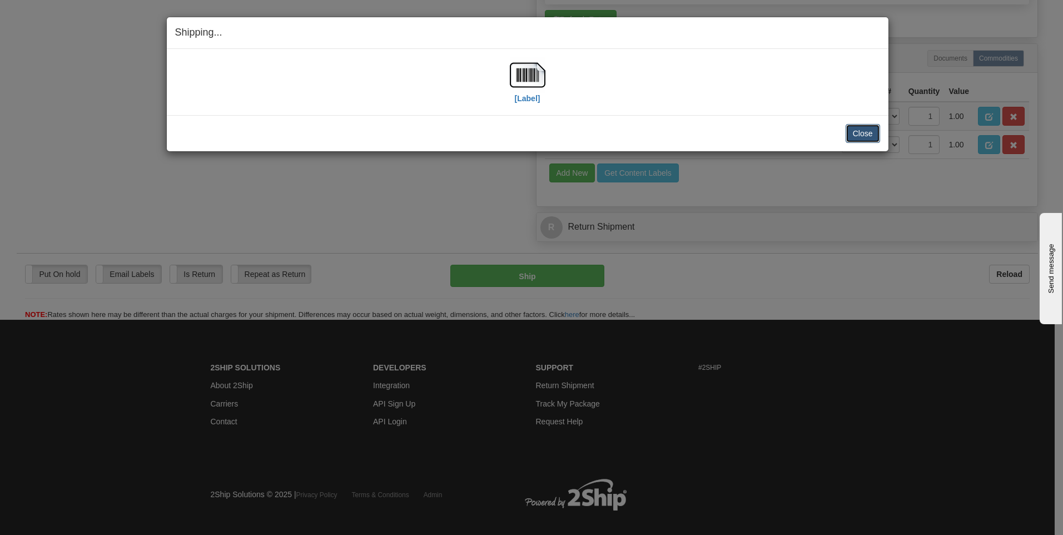
drag, startPoint x: 861, startPoint y: 137, endPoint x: 849, endPoint y: 126, distance: 15.7
click at [860, 137] on button "Close" at bounding box center [862, 133] width 34 height 19
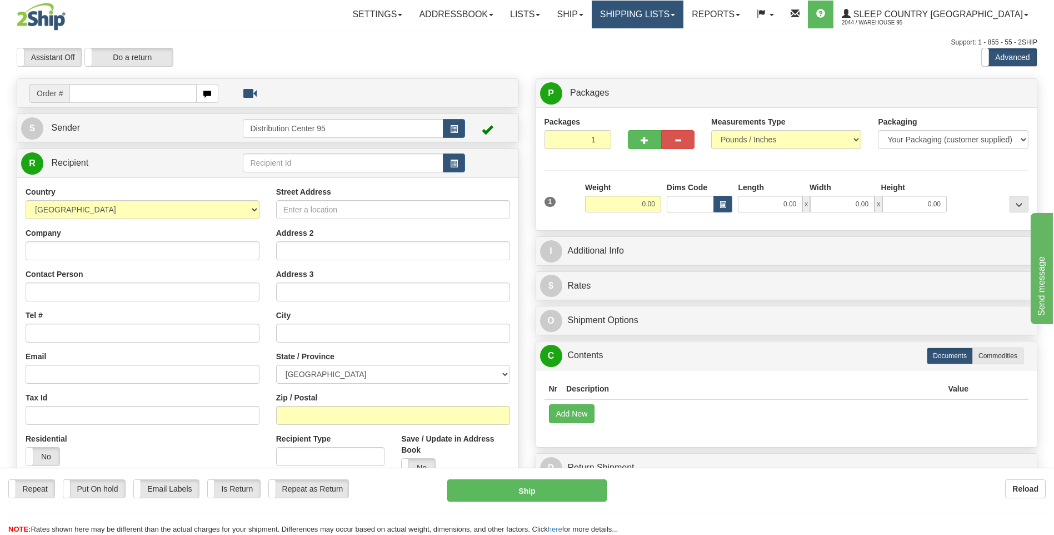
click at [684, 18] on link "Shipping lists" at bounding box center [638, 15] width 92 height 28
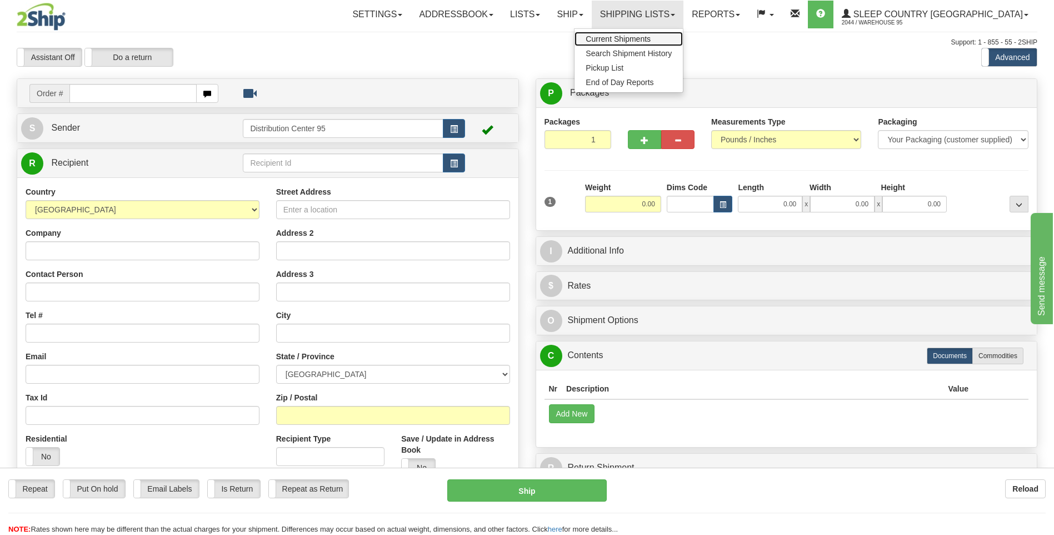
click at [651, 39] on span "Current Shipments" at bounding box center [618, 38] width 65 height 9
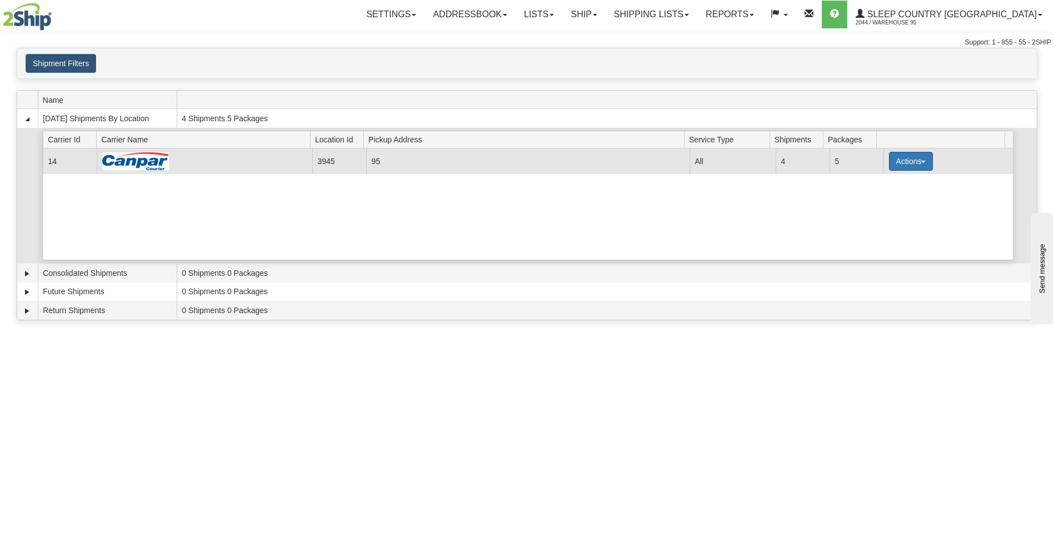
drag, startPoint x: 921, startPoint y: 161, endPoint x: 855, endPoint y: 172, distance: 67.0
click at [922, 161] on span "button" at bounding box center [924, 162] width 4 height 2
click at [872, 183] on span "Details" at bounding box center [870, 182] width 30 height 8
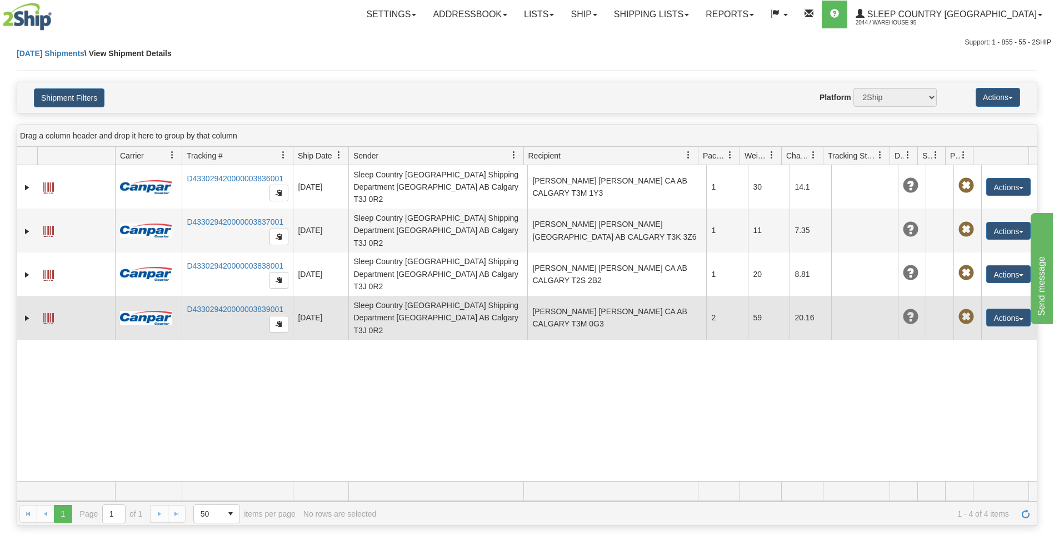
click at [63, 296] on td at bounding box center [76, 317] width 78 height 43
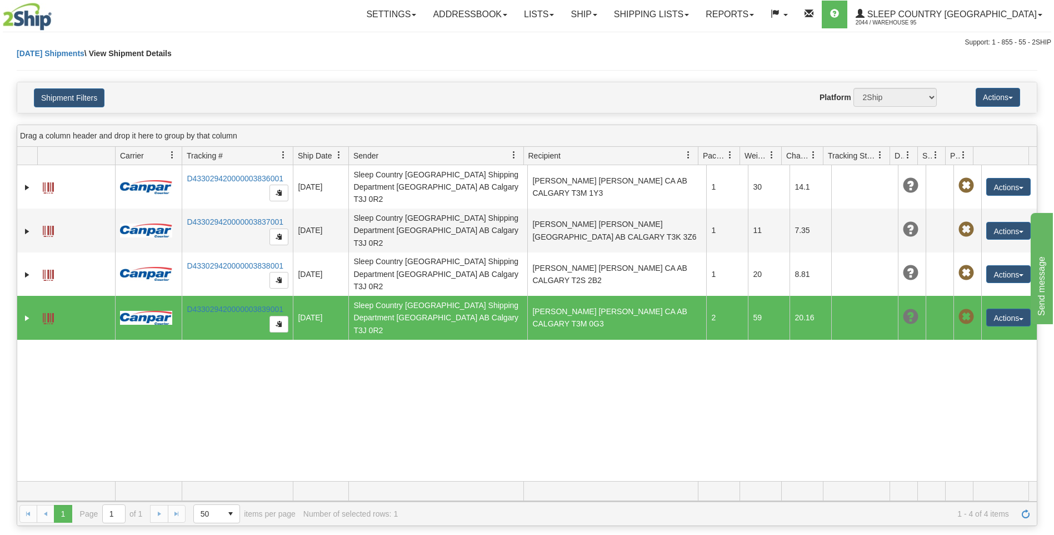
click at [64, 296] on td at bounding box center [76, 317] width 78 height 43
drag, startPoint x: 63, startPoint y: 282, endPoint x: 84, endPoint y: 271, distance: 23.9
click at [84, 296] on td at bounding box center [76, 317] width 78 height 43
click at [51, 313] on span at bounding box center [48, 318] width 11 height 11
click at [605, 17] on link "Ship" at bounding box center [583, 15] width 43 height 28
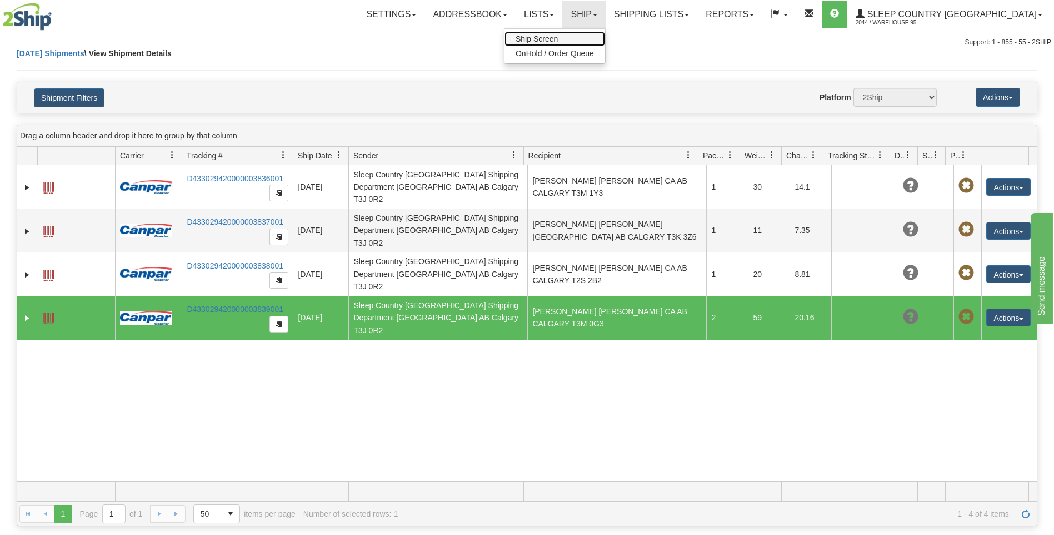
click at [558, 40] on span "Ship Screen" at bounding box center [537, 38] width 42 height 9
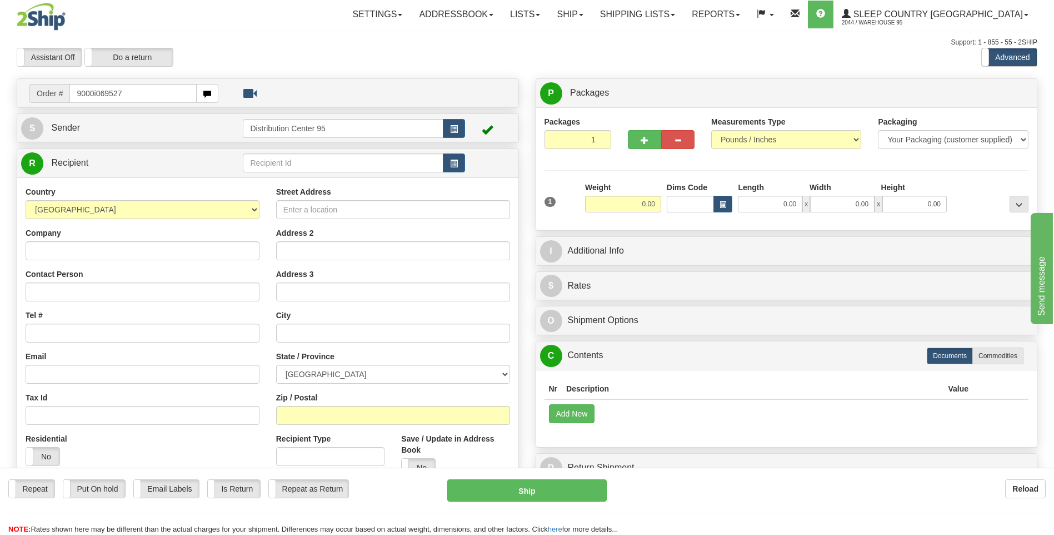
type input "9000i069527"
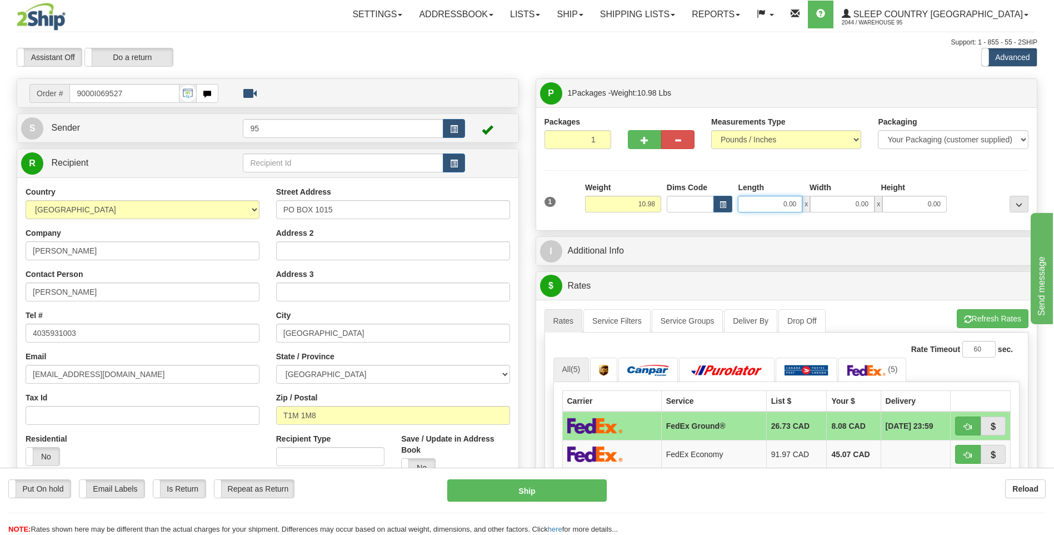
drag, startPoint x: 798, startPoint y: 206, endPoint x: 695, endPoint y: 222, distance: 104.7
click at [695, 222] on div "Packages 1 1 Measurements Type" at bounding box center [786, 168] width 501 height 123
type input "16.00"
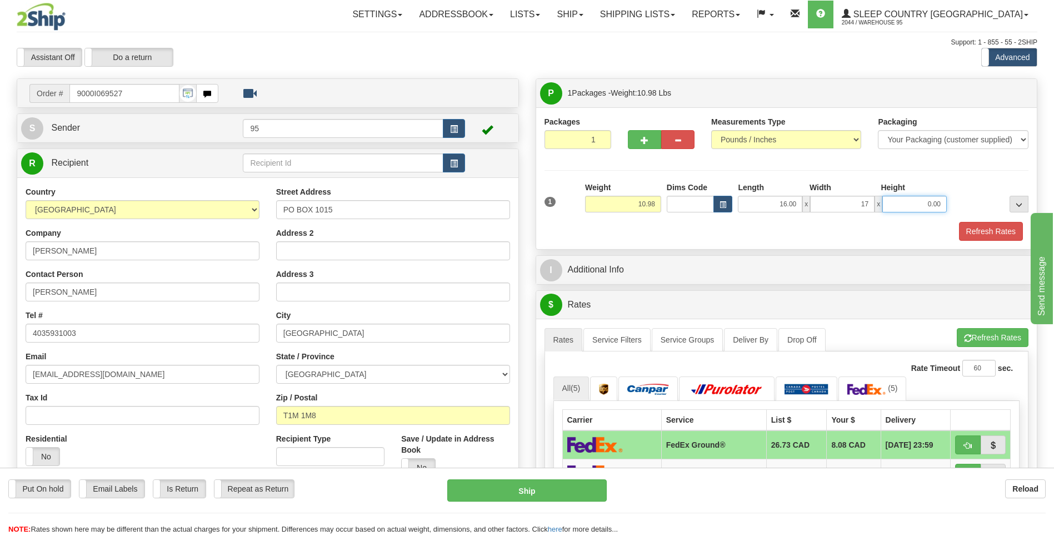
type input "17.00"
type input "8.00"
click at [990, 232] on button "Refresh Rates" at bounding box center [991, 231] width 64 height 19
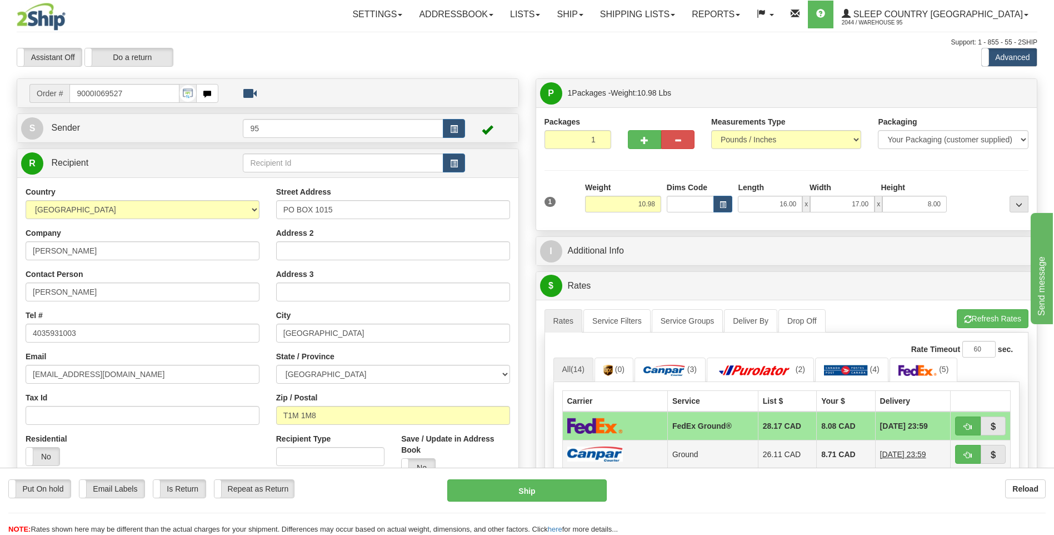
click at [817, 449] on td "8.71 CAD" at bounding box center [846, 454] width 58 height 28
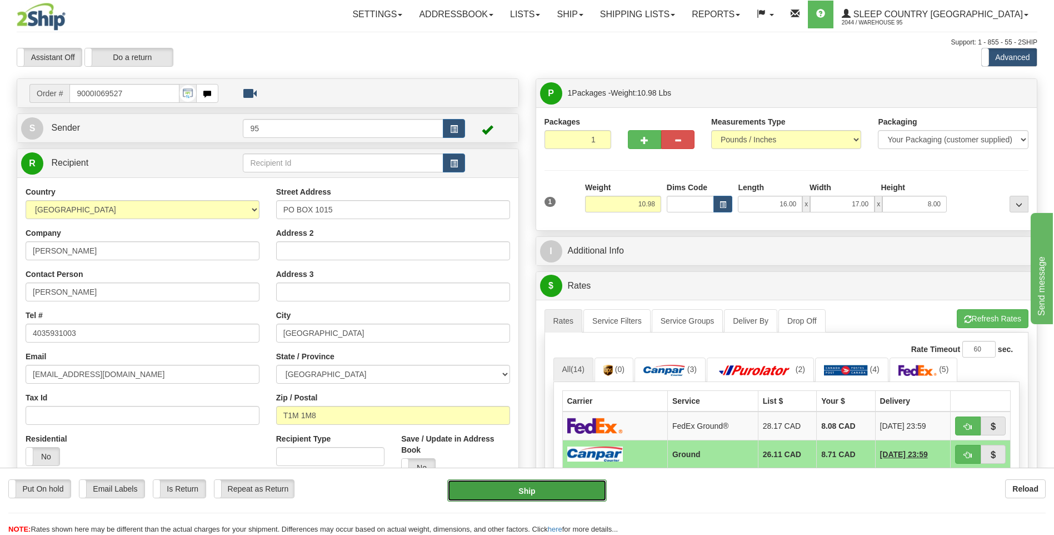
click at [505, 489] on button "Ship" at bounding box center [526, 490] width 159 height 22
type input "1"
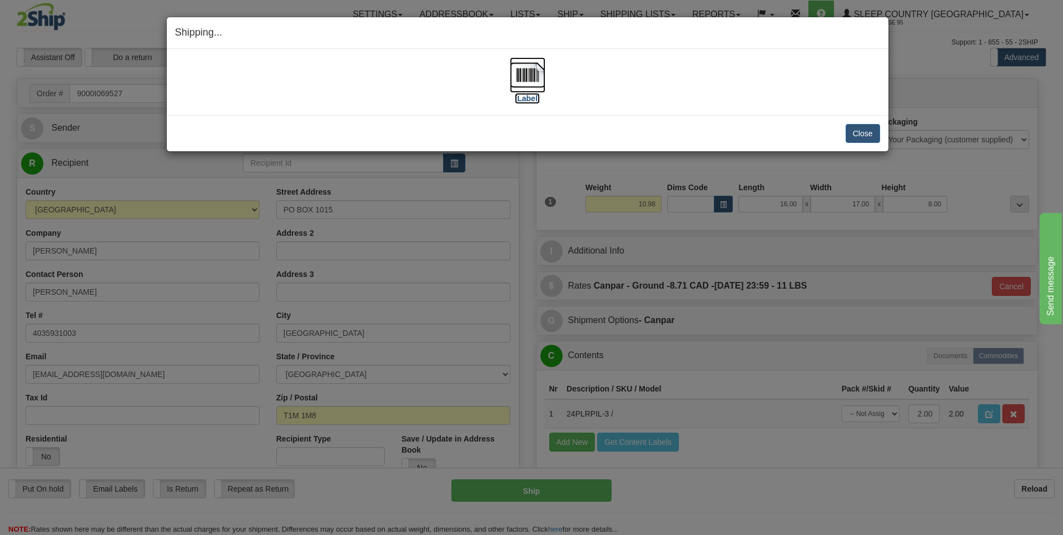
click at [522, 71] on img at bounding box center [528, 75] width 36 height 36
click at [866, 135] on button "Close" at bounding box center [862, 133] width 34 height 19
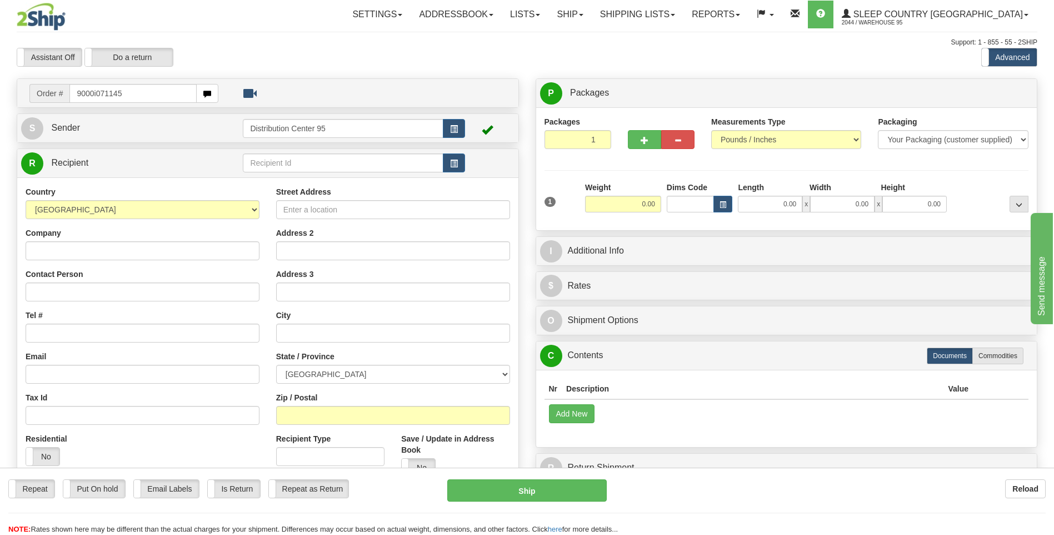
type input "9000i071145"
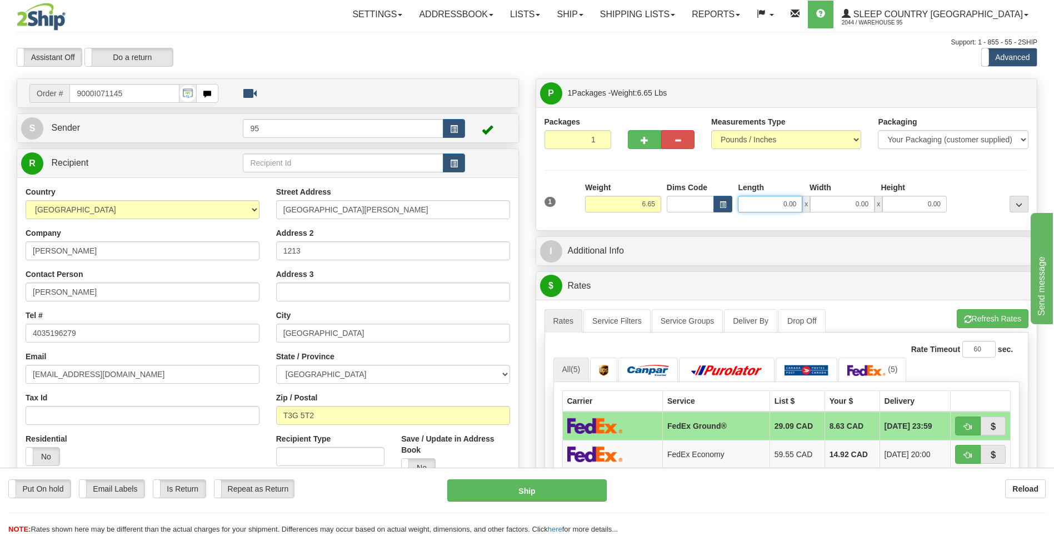
drag, startPoint x: 802, startPoint y: 202, endPoint x: 716, endPoint y: 218, distance: 87.1
click at [717, 216] on div "1 Weight 6.65 Dims Code 0.00" at bounding box center [787, 201] width 490 height 39
type input "1311.00"
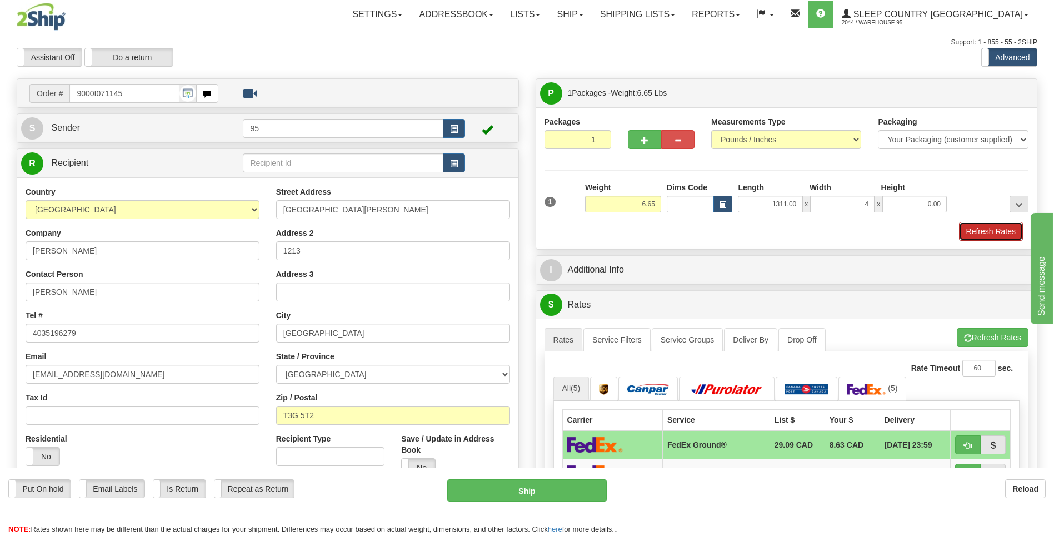
type input "4.00"
click at [980, 231] on button "Refresh Rates" at bounding box center [991, 231] width 64 height 19
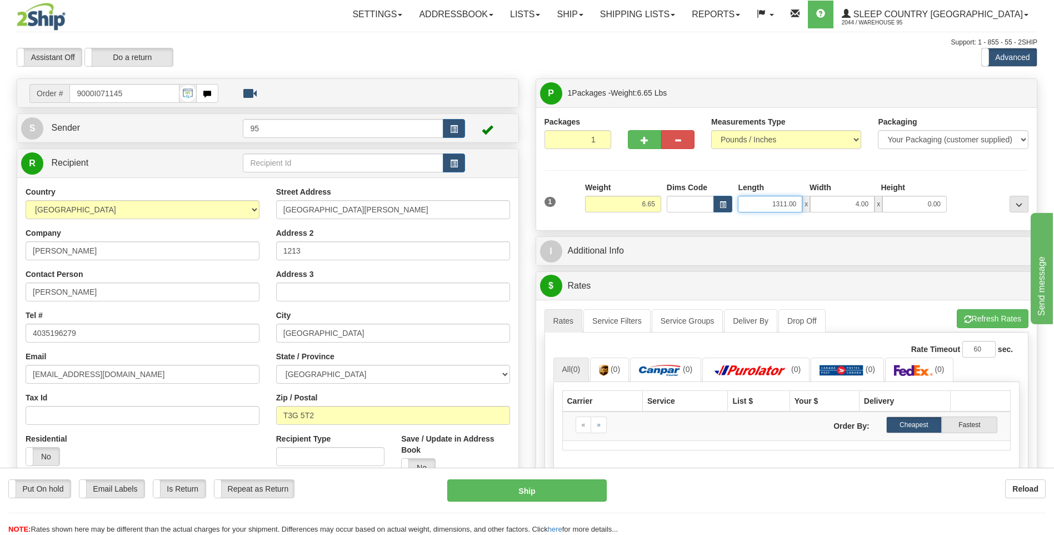
drag, startPoint x: 799, startPoint y: 204, endPoint x: 755, endPoint y: 205, distance: 43.9
click at [755, 205] on input "1311.00" at bounding box center [770, 204] width 64 height 17
type input "13.00"
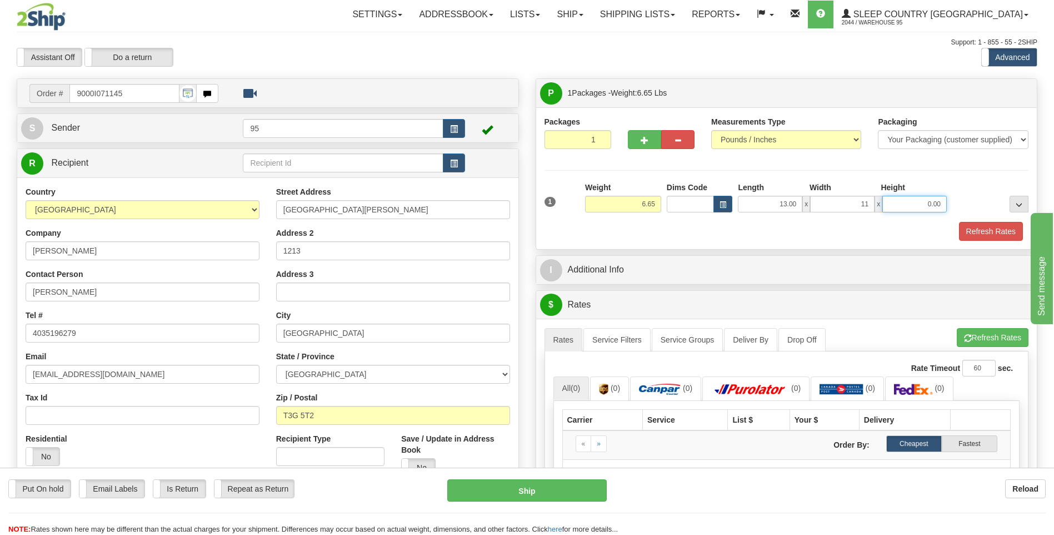
type input "11.00"
type input "4.00"
click at [1007, 227] on button "Refresh Rates" at bounding box center [991, 231] width 64 height 19
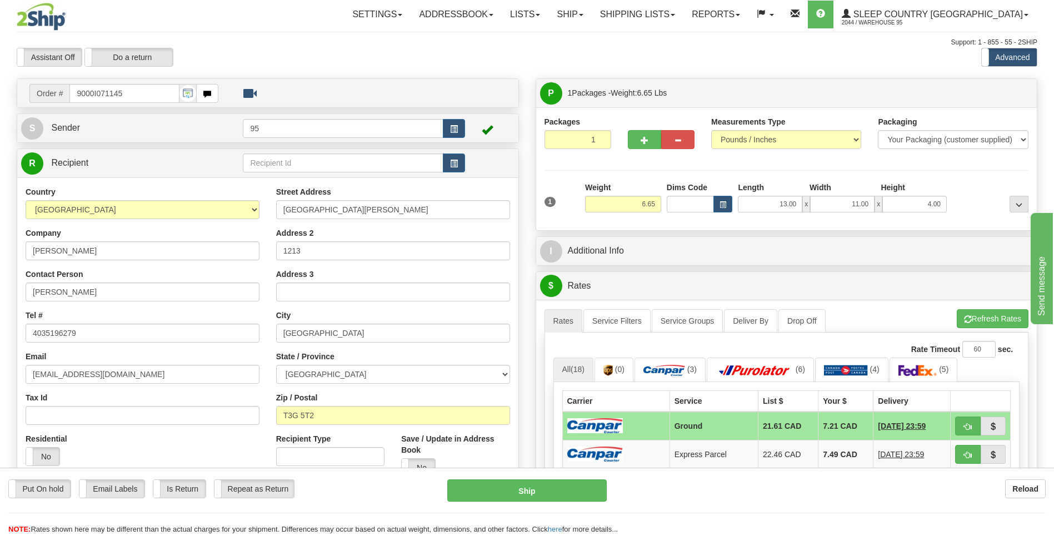
drag, startPoint x: 710, startPoint y: 426, endPoint x: 704, endPoint y: 421, distance: 7.1
click at [710, 425] on td "Ground" at bounding box center [714, 425] width 88 height 29
click at [525, 489] on button "Ship" at bounding box center [526, 490] width 159 height 22
type input "1"
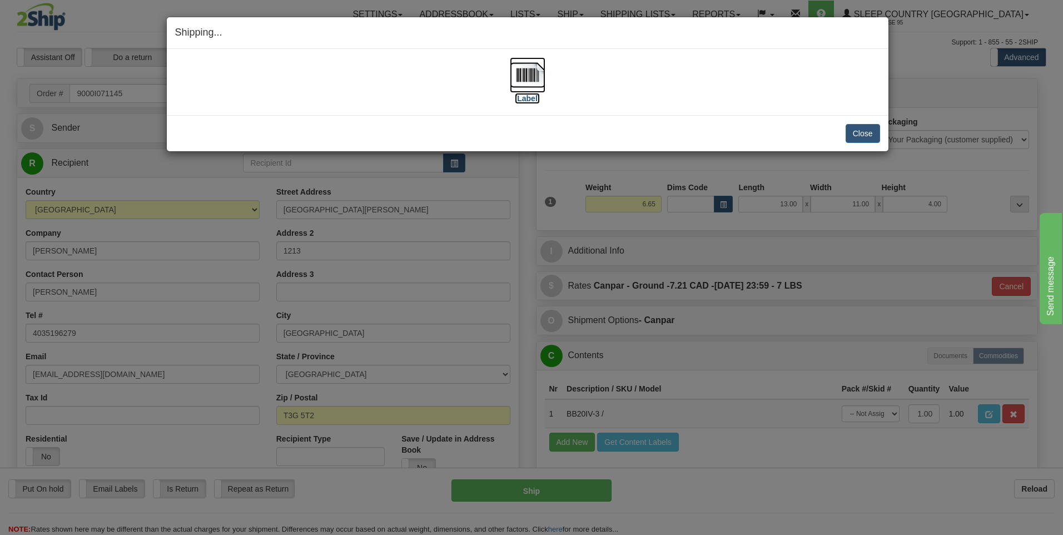
click at [517, 79] on img at bounding box center [528, 75] width 36 height 36
drag, startPoint x: 867, startPoint y: 132, endPoint x: 630, endPoint y: 123, distance: 236.4
click at [865, 131] on button "Close" at bounding box center [862, 133] width 34 height 19
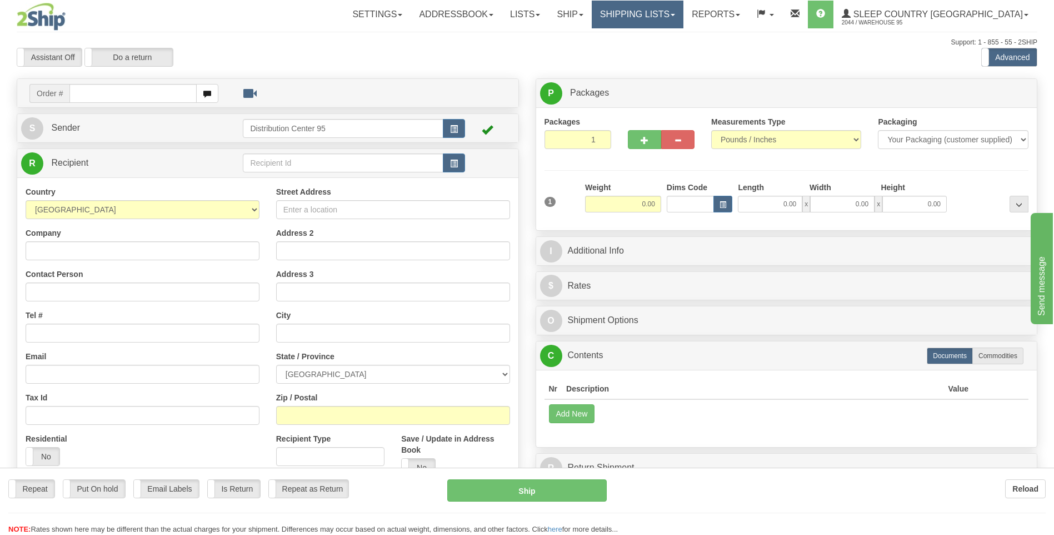
click at [684, 14] on link "Shipping lists" at bounding box center [638, 15] width 92 height 28
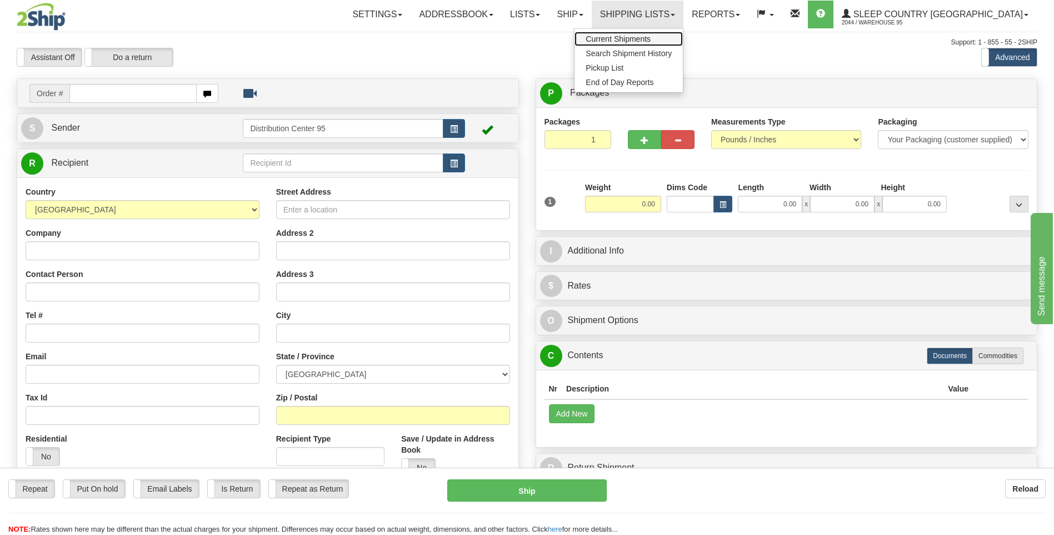
click at [651, 37] on span "Current Shipments" at bounding box center [618, 38] width 65 height 9
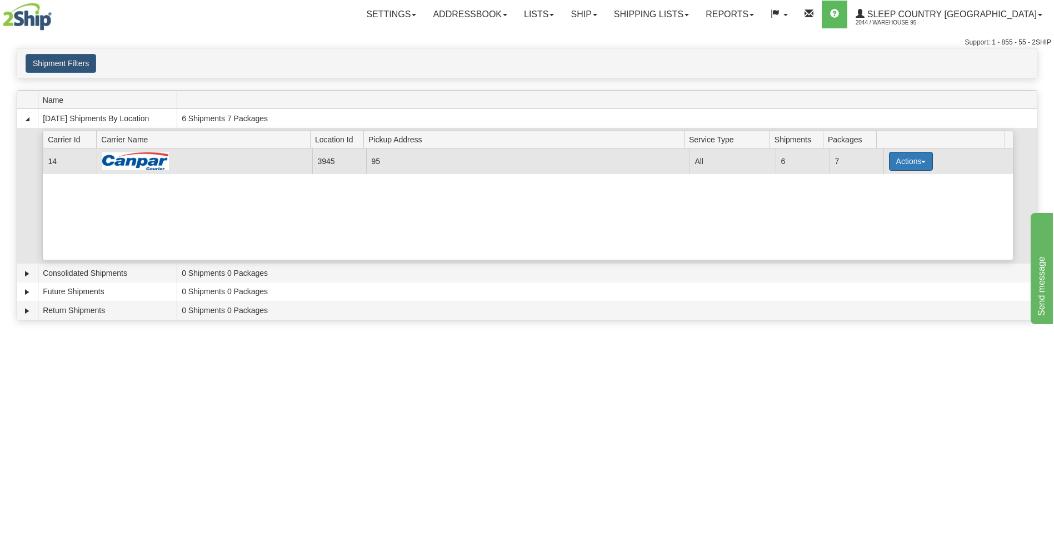
click at [910, 158] on button "Actions" at bounding box center [911, 161] width 44 height 19
click at [873, 197] on span "Close" at bounding box center [868, 196] width 26 height 8
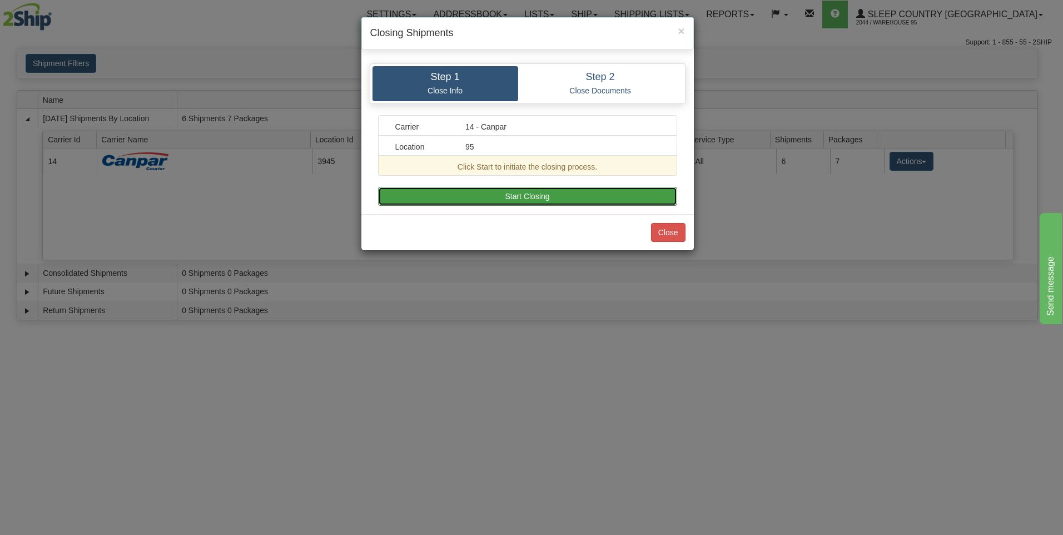
click at [483, 196] on button "Start Closing" at bounding box center [527, 196] width 299 height 19
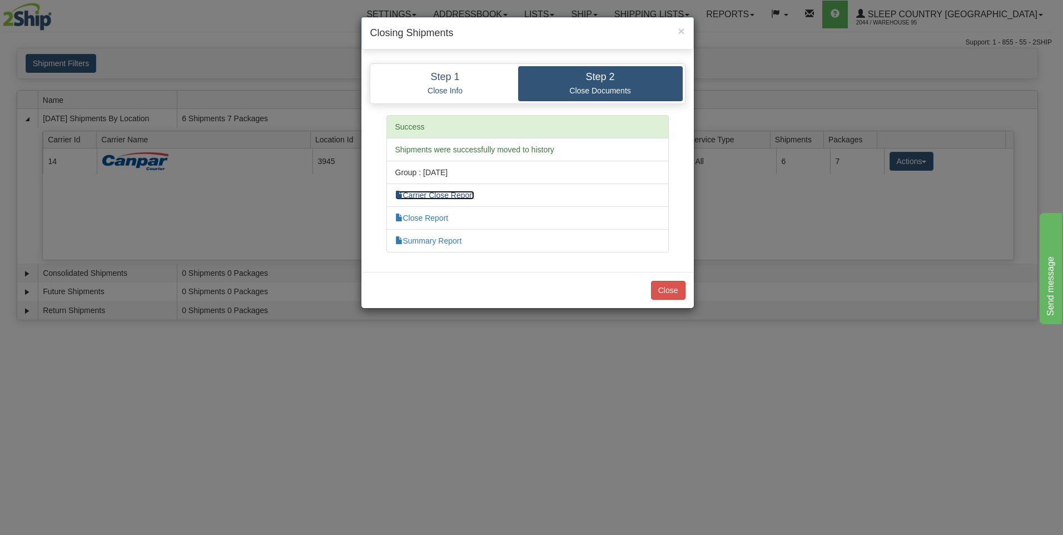
click at [454, 197] on link "Carrier Close Report" at bounding box center [434, 195] width 79 height 9
click at [432, 239] on link "Summary Report" at bounding box center [428, 240] width 67 height 9
drag, startPoint x: 674, startPoint y: 289, endPoint x: 663, endPoint y: 289, distance: 10.6
click at [670, 289] on button "Close" at bounding box center [668, 290] width 34 height 19
